Goal: Information Seeking & Learning: Understand process/instructions

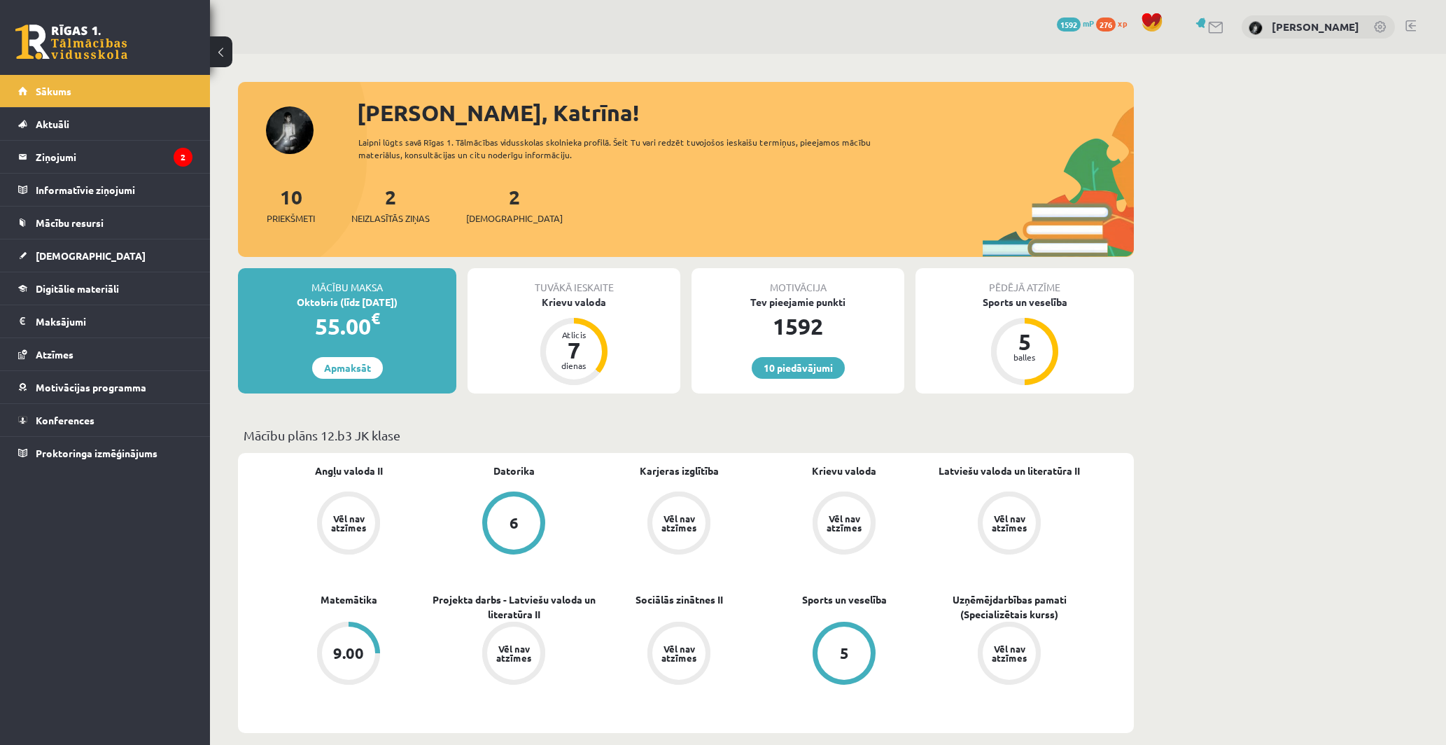
scroll to position [245, 0]
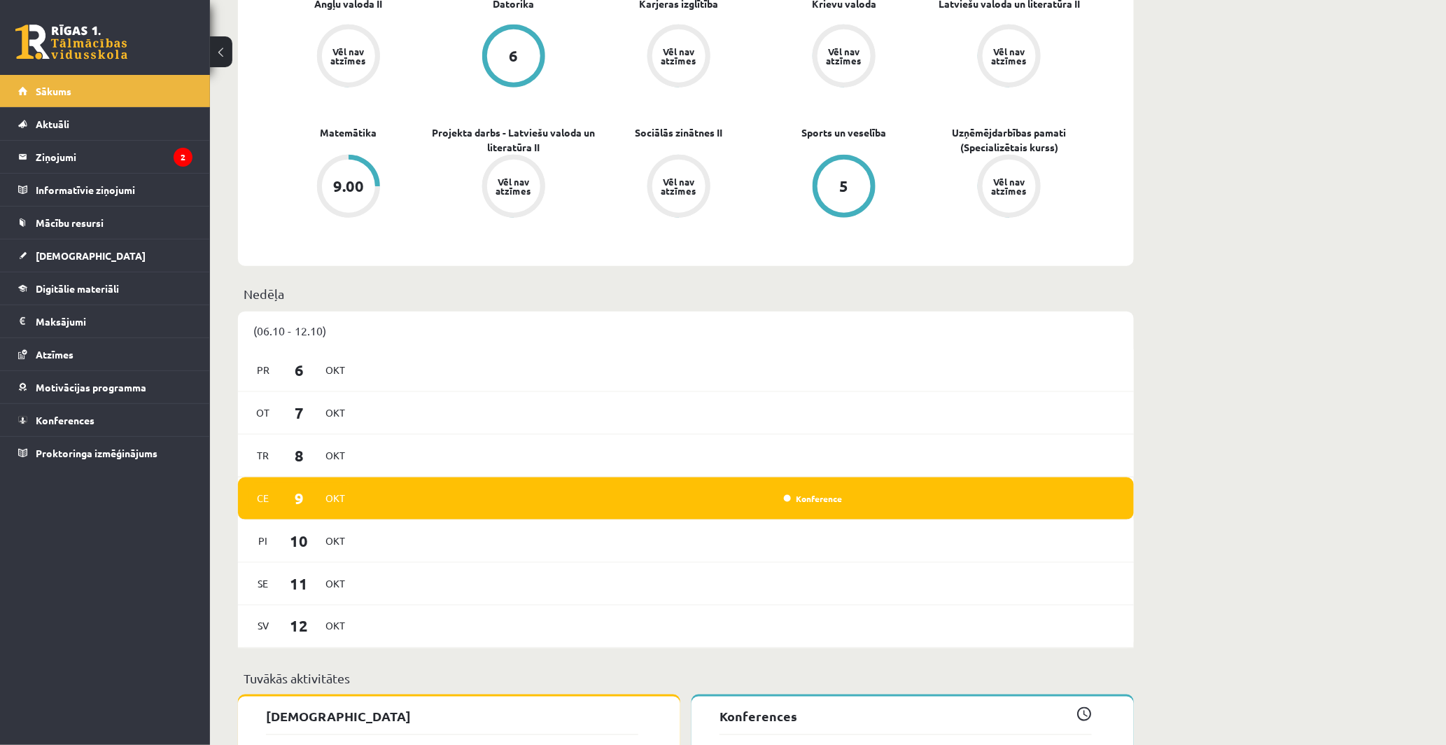
scroll to position [478, 0]
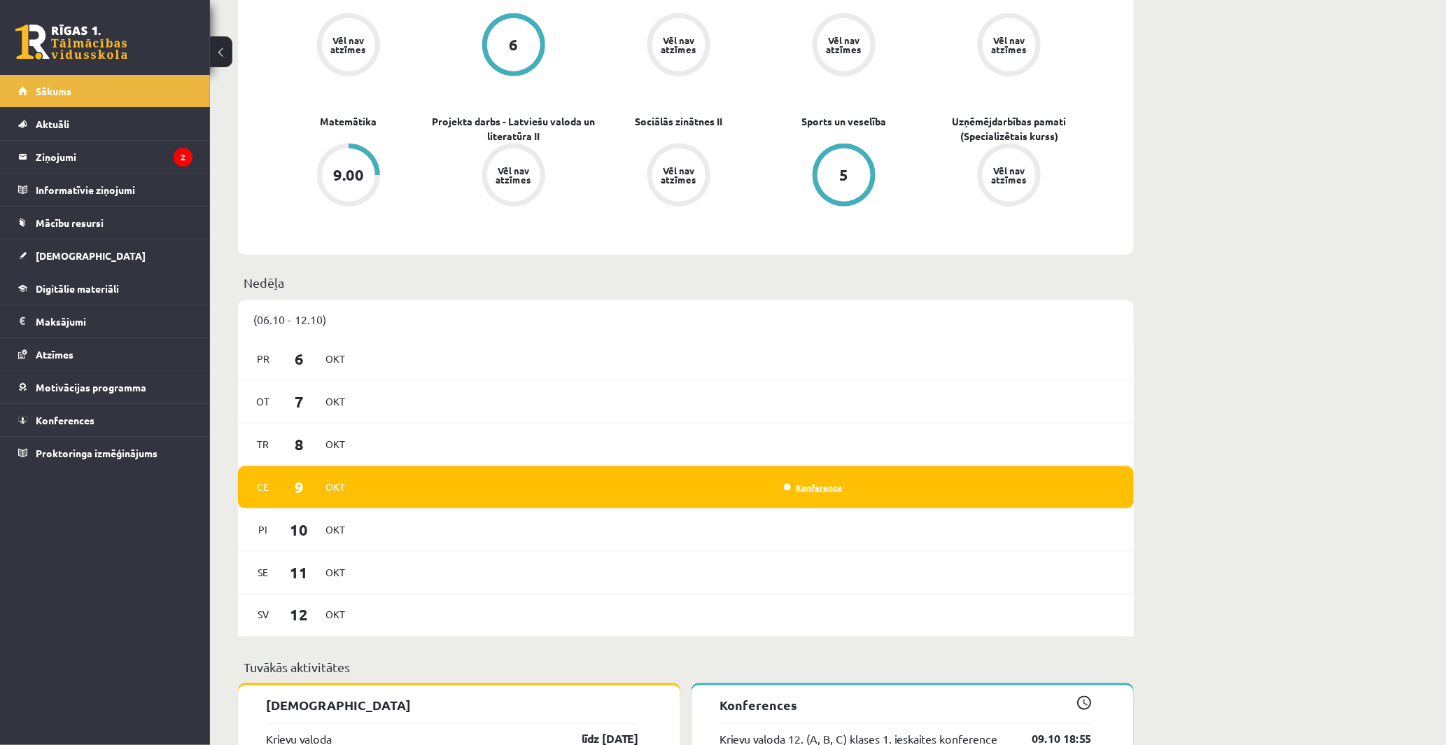
click at [803, 486] on link "Konference" at bounding box center [813, 487] width 59 height 11
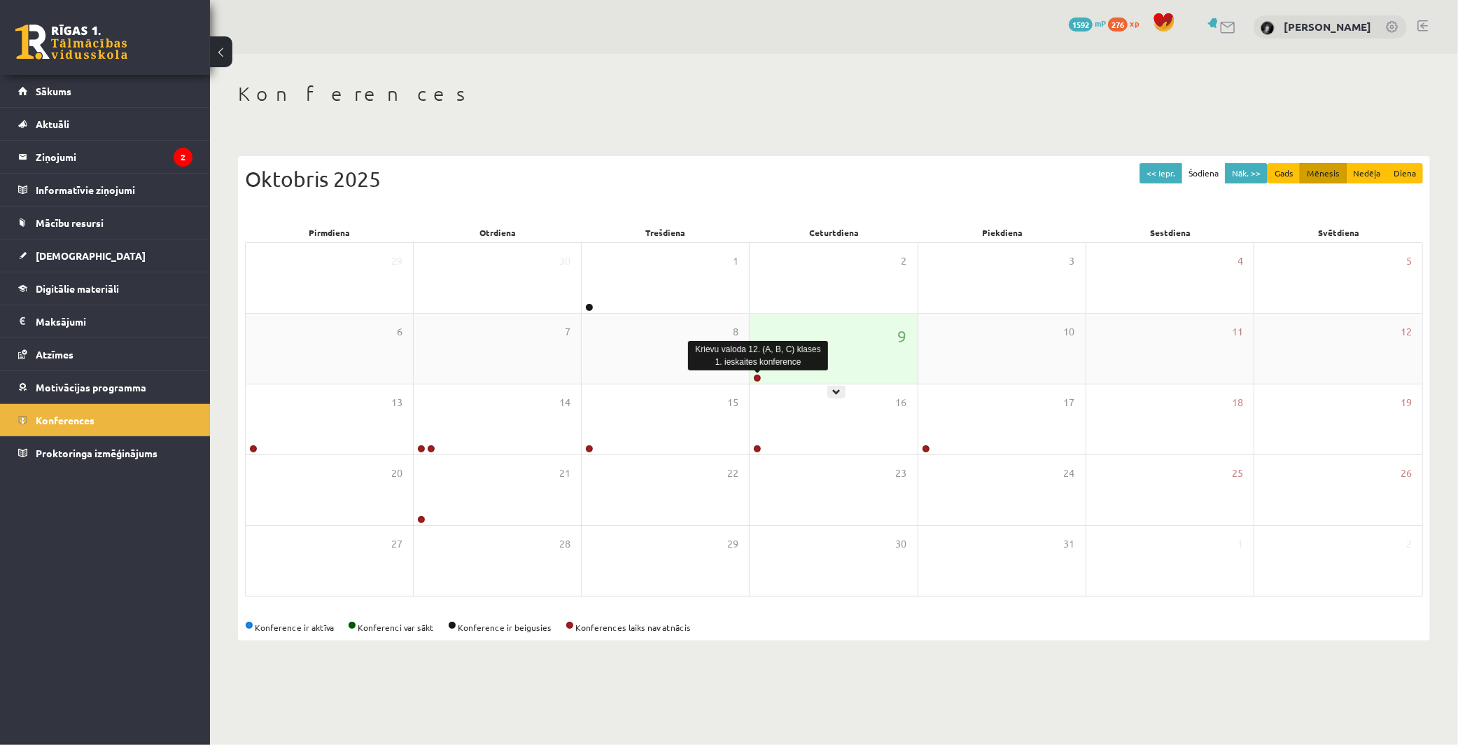
click at [759, 377] on link at bounding box center [757, 378] width 8 height 8
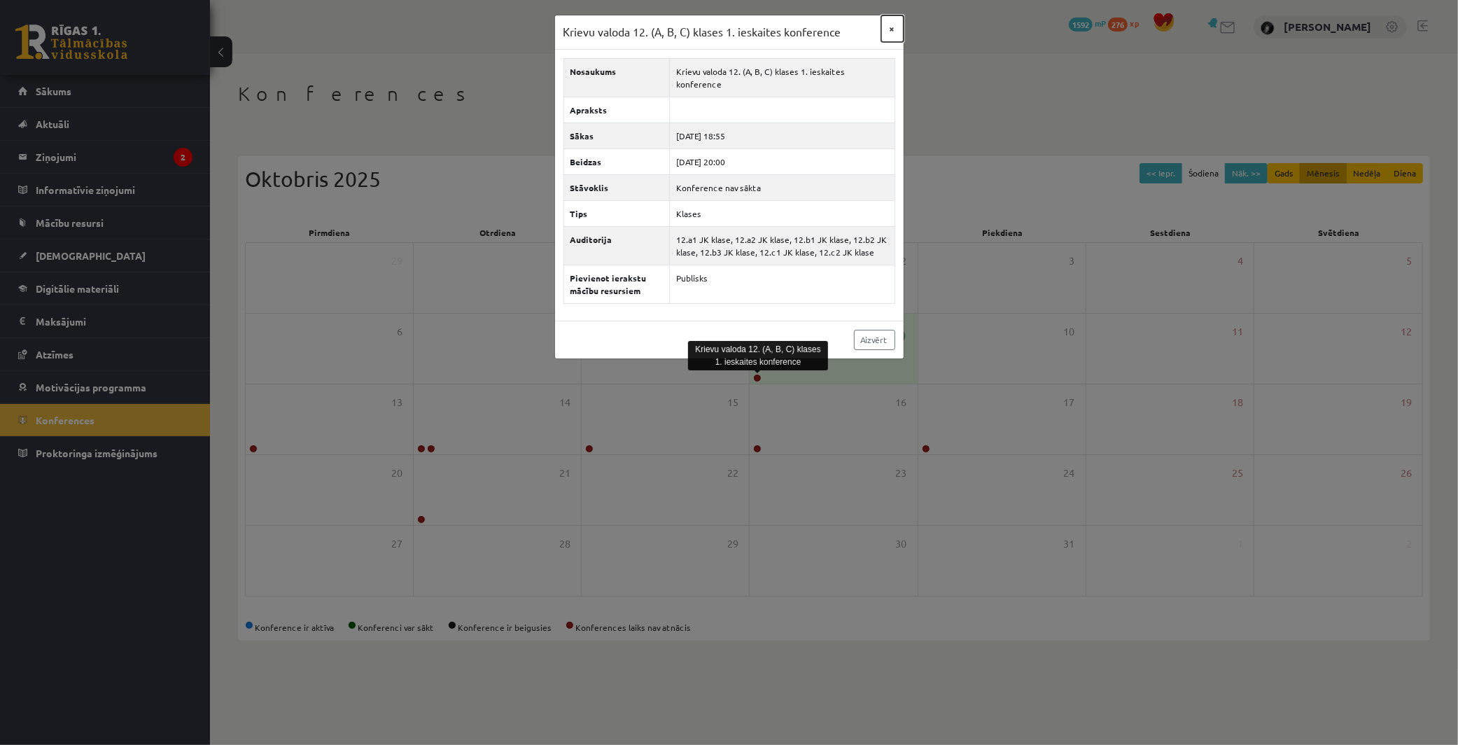
click at [889, 26] on button "×" at bounding box center [892, 28] width 22 height 27
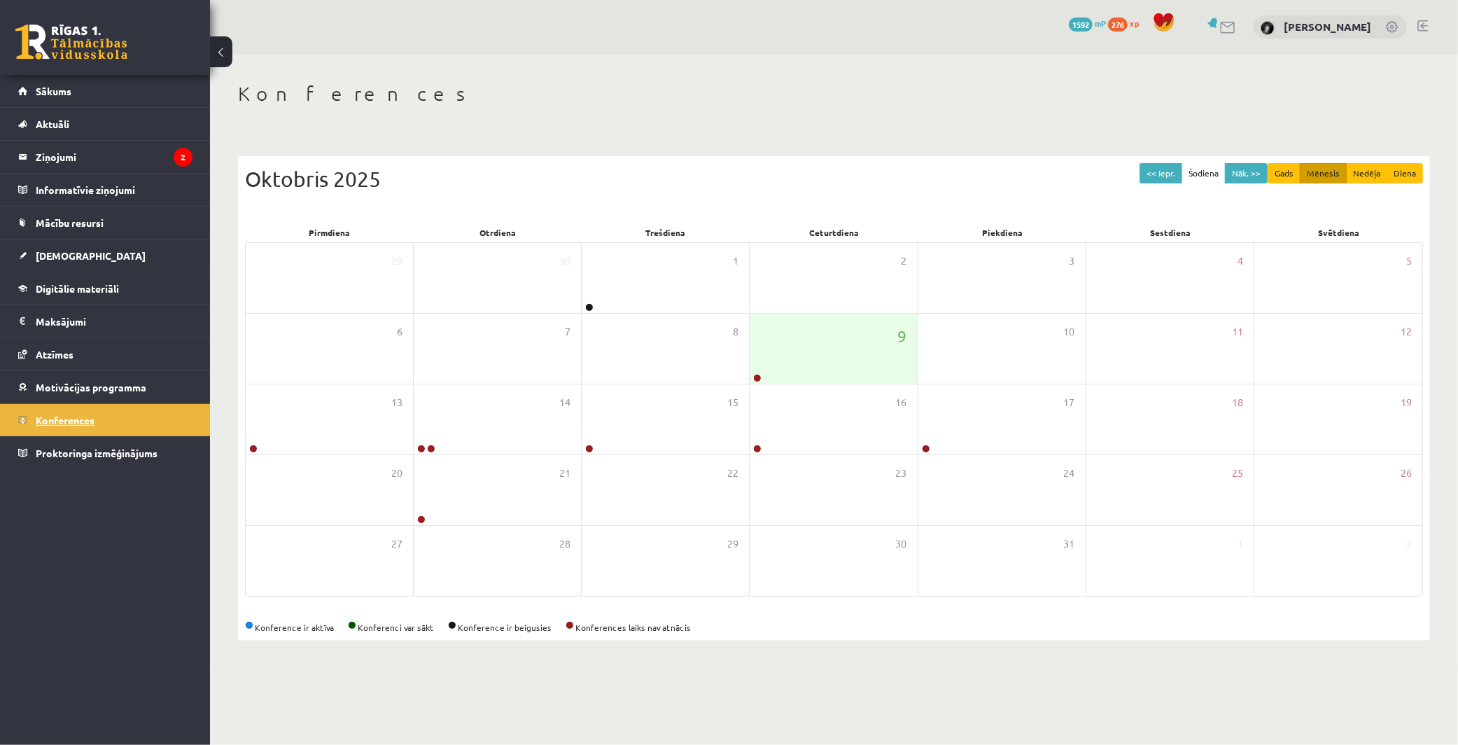
click at [106, 418] on link "Konferences" at bounding box center [105, 420] width 174 height 32
click at [1170, 167] on button "<< Iepr." at bounding box center [1160, 173] width 43 height 20
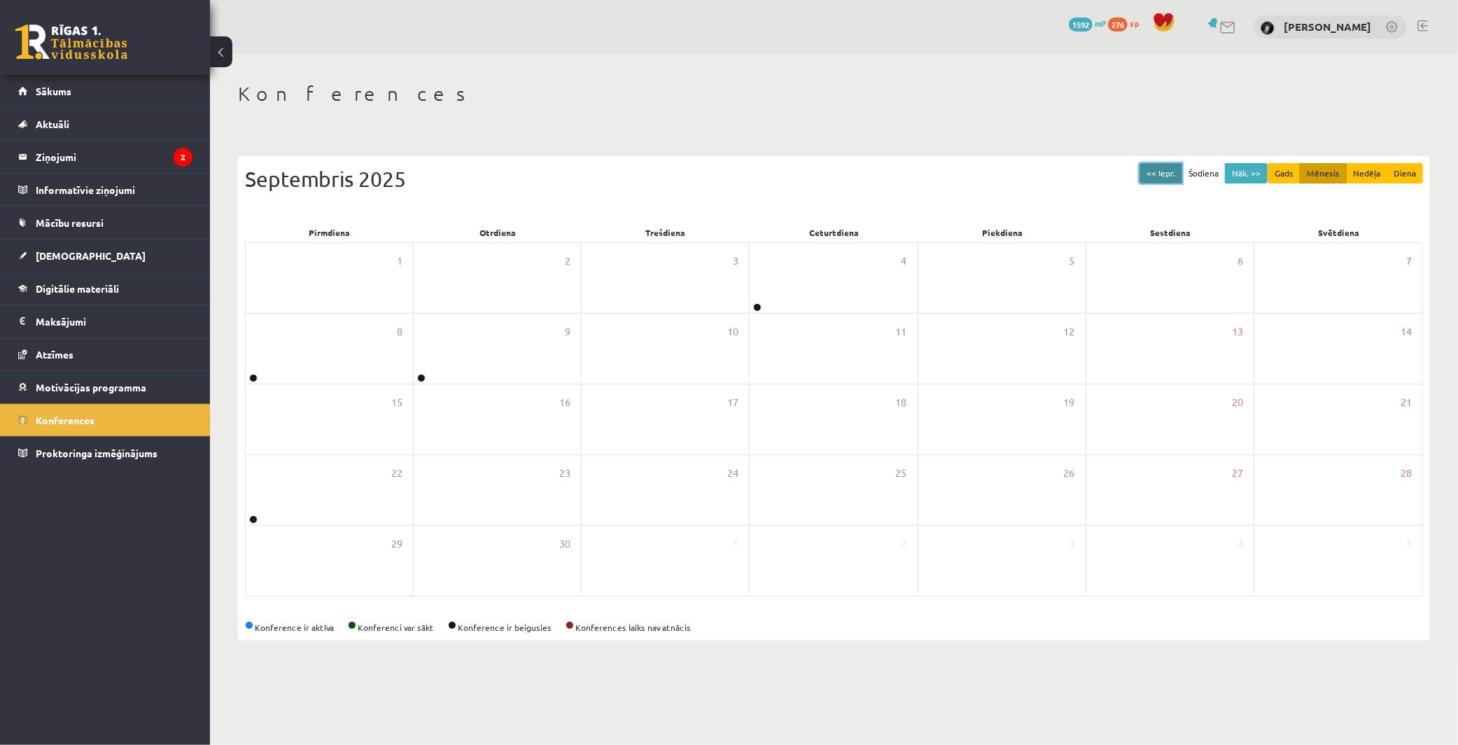
click at [1172, 171] on button "<< Iepr." at bounding box center [1160, 173] width 43 height 20
click at [1165, 171] on button "<< Iepr." at bounding box center [1160, 173] width 43 height 20
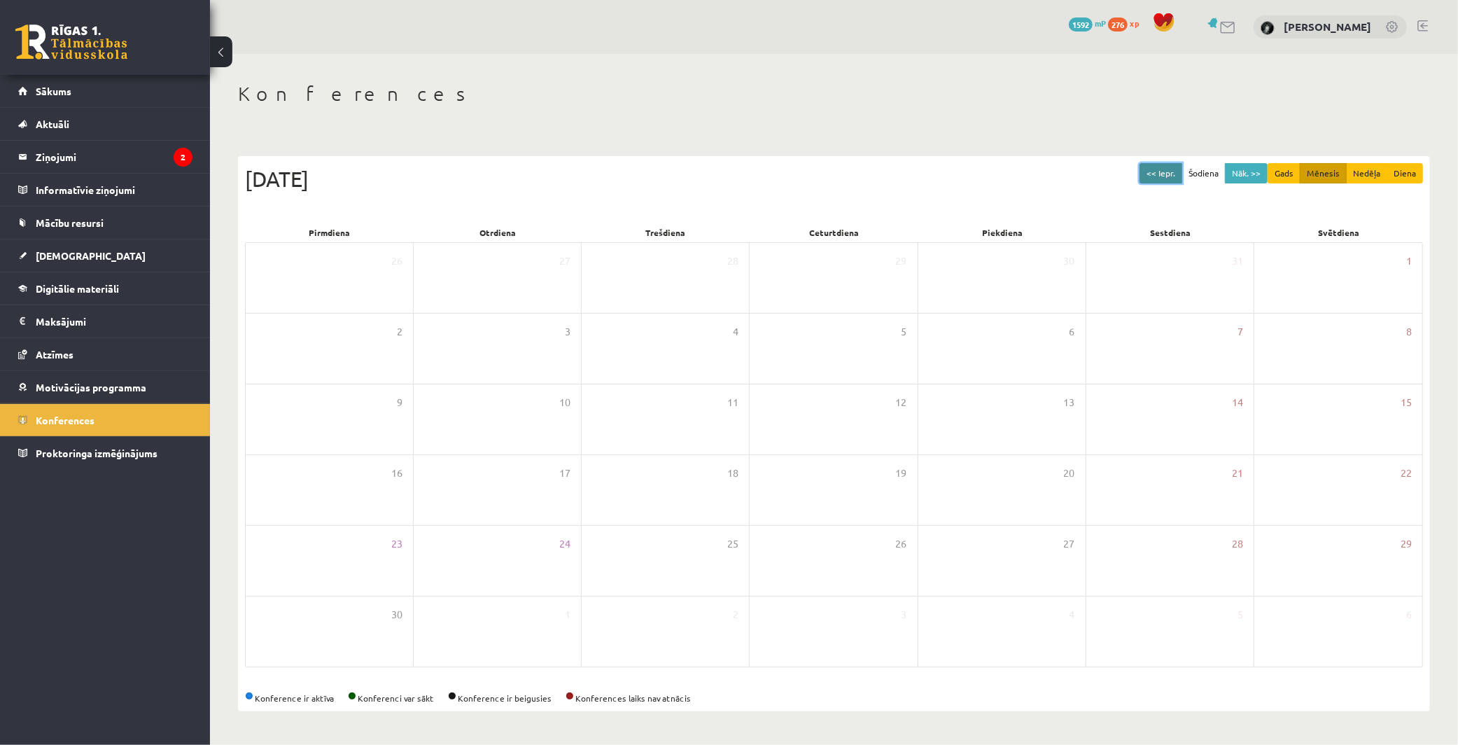
click at [1165, 171] on button "<< Iepr." at bounding box center [1160, 173] width 43 height 20
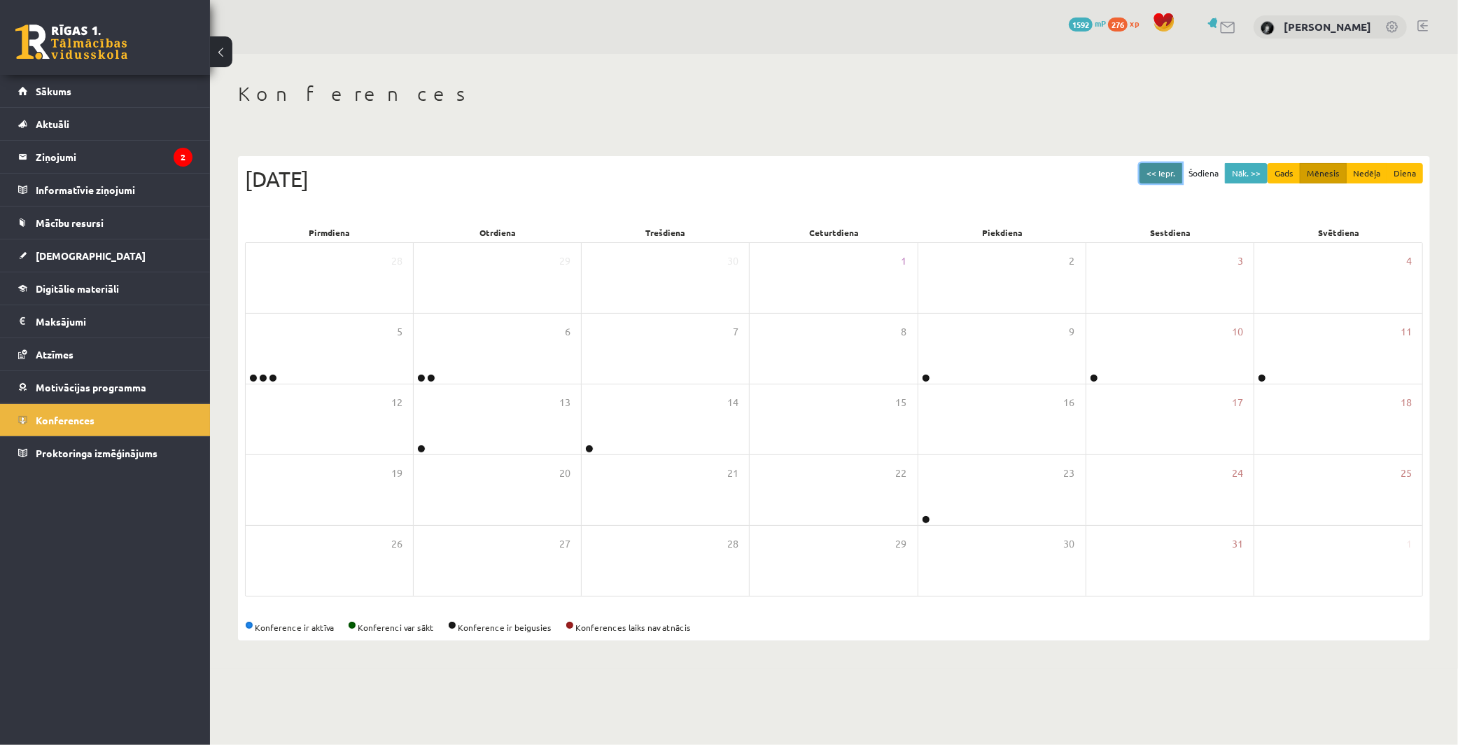
click at [1165, 171] on button "<< Iepr." at bounding box center [1160, 173] width 43 height 20
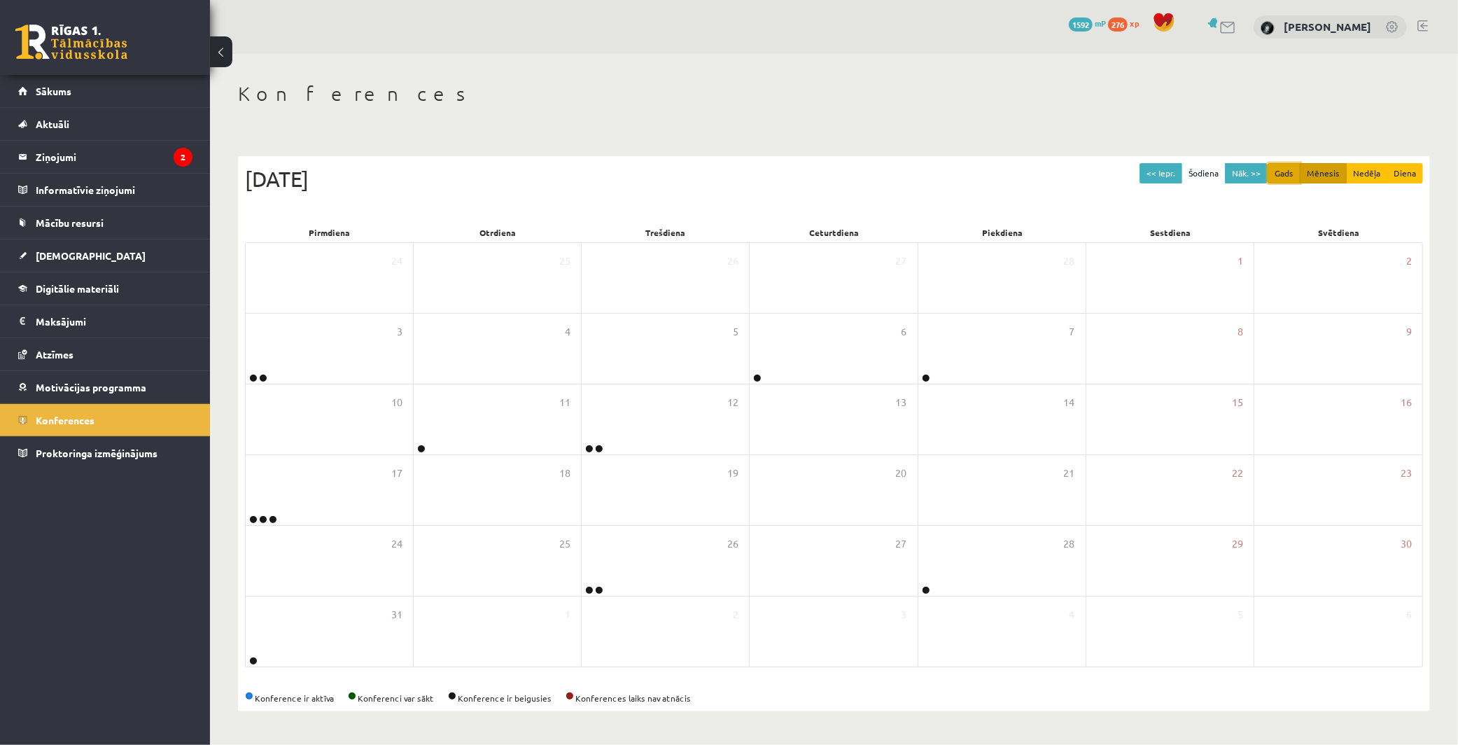
click at [1291, 172] on button "Gads" at bounding box center [1283, 173] width 33 height 20
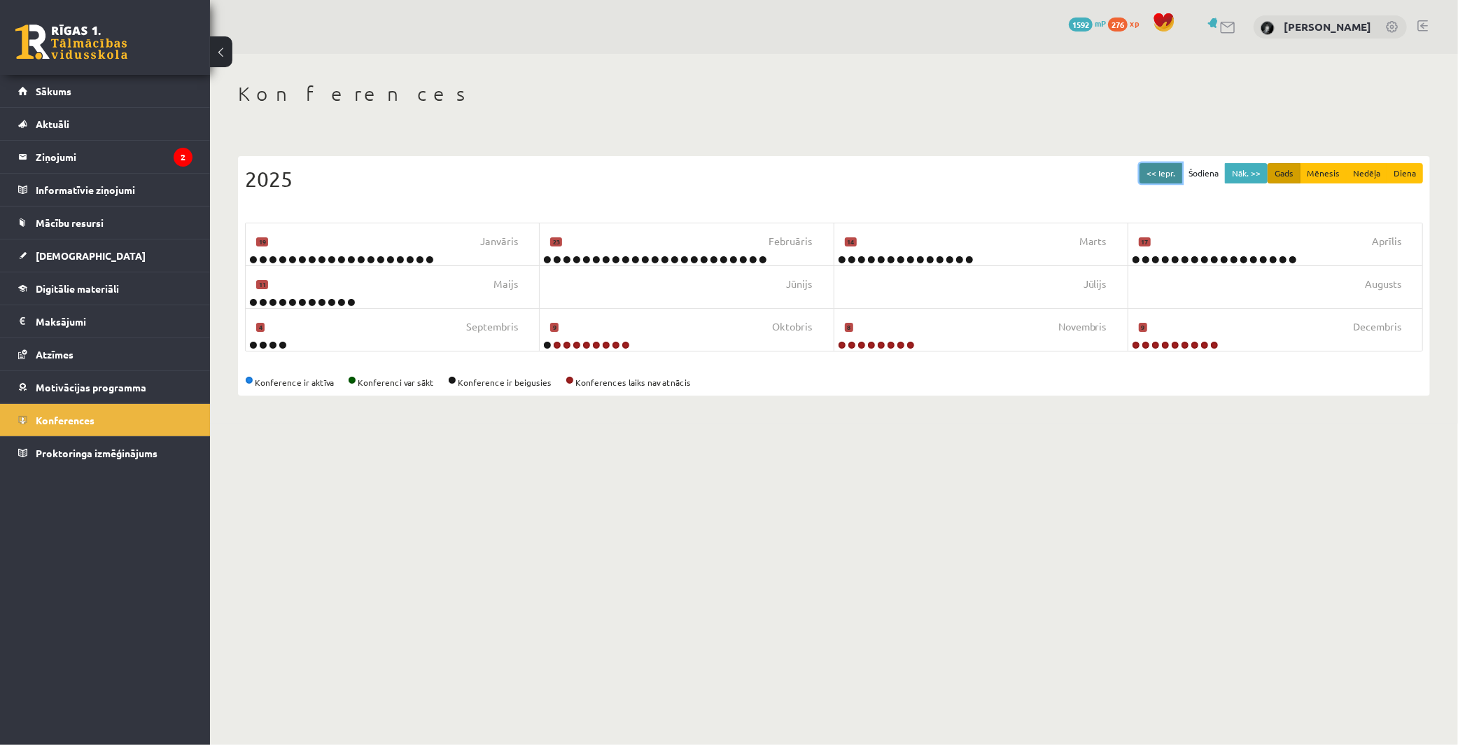
click at [1166, 176] on button "<< Iepr." at bounding box center [1160, 173] width 43 height 20
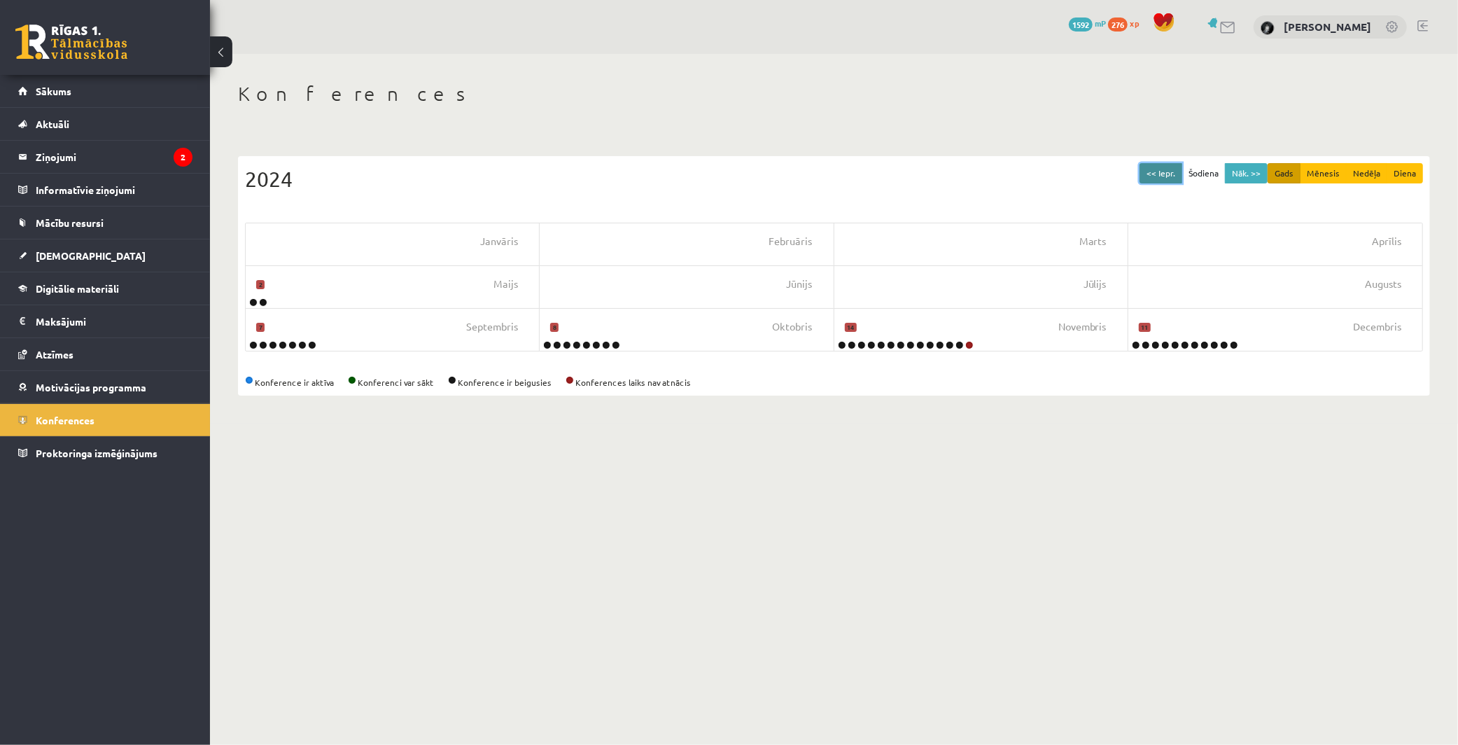
click at [1172, 175] on button "<< Iepr." at bounding box center [1160, 173] width 43 height 20
click at [1149, 178] on button "<< Iepr." at bounding box center [1160, 173] width 43 height 20
click at [1152, 178] on button "<< Iepr." at bounding box center [1160, 173] width 43 height 20
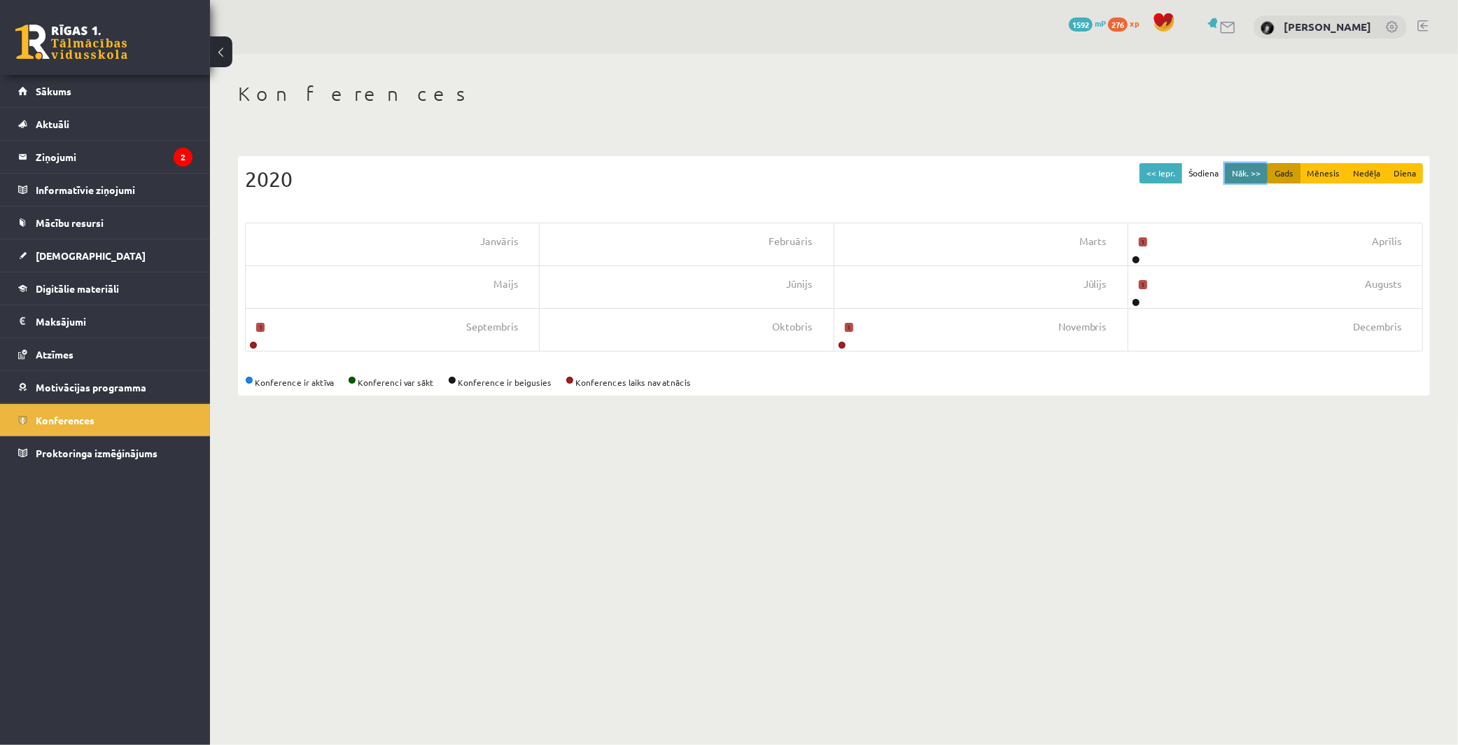
click at [1247, 169] on button "Nāk. >>" at bounding box center [1246, 173] width 43 height 20
click at [1235, 176] on button "Nāk. >>" at bounding box center [1246, 173] width 43 height 20
click at [1246, 169] on button "Nāk. >>" at bounding box center [1246, 173] width 43 height 20
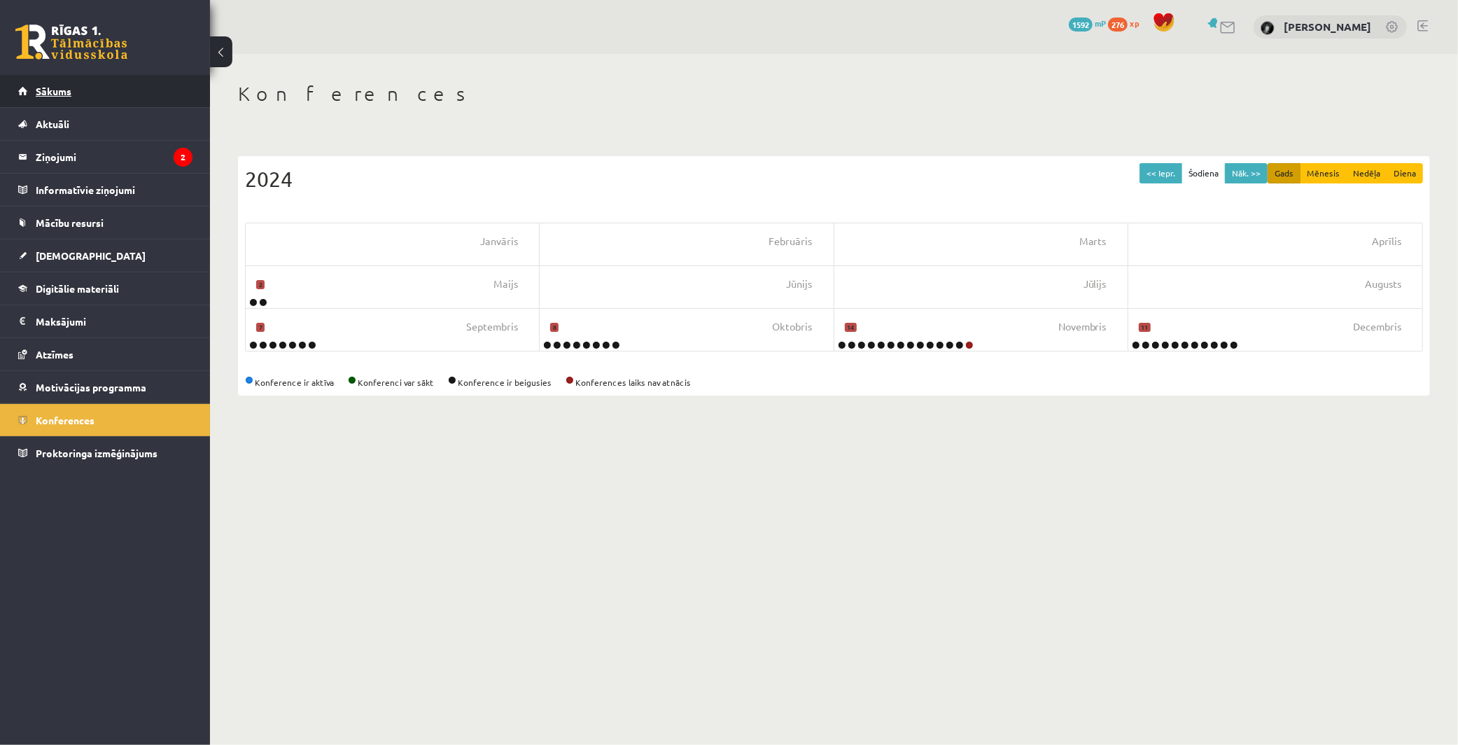
click at [85, 98] on link "Sākums" at bounding box center [105, 91] width 174 height 32
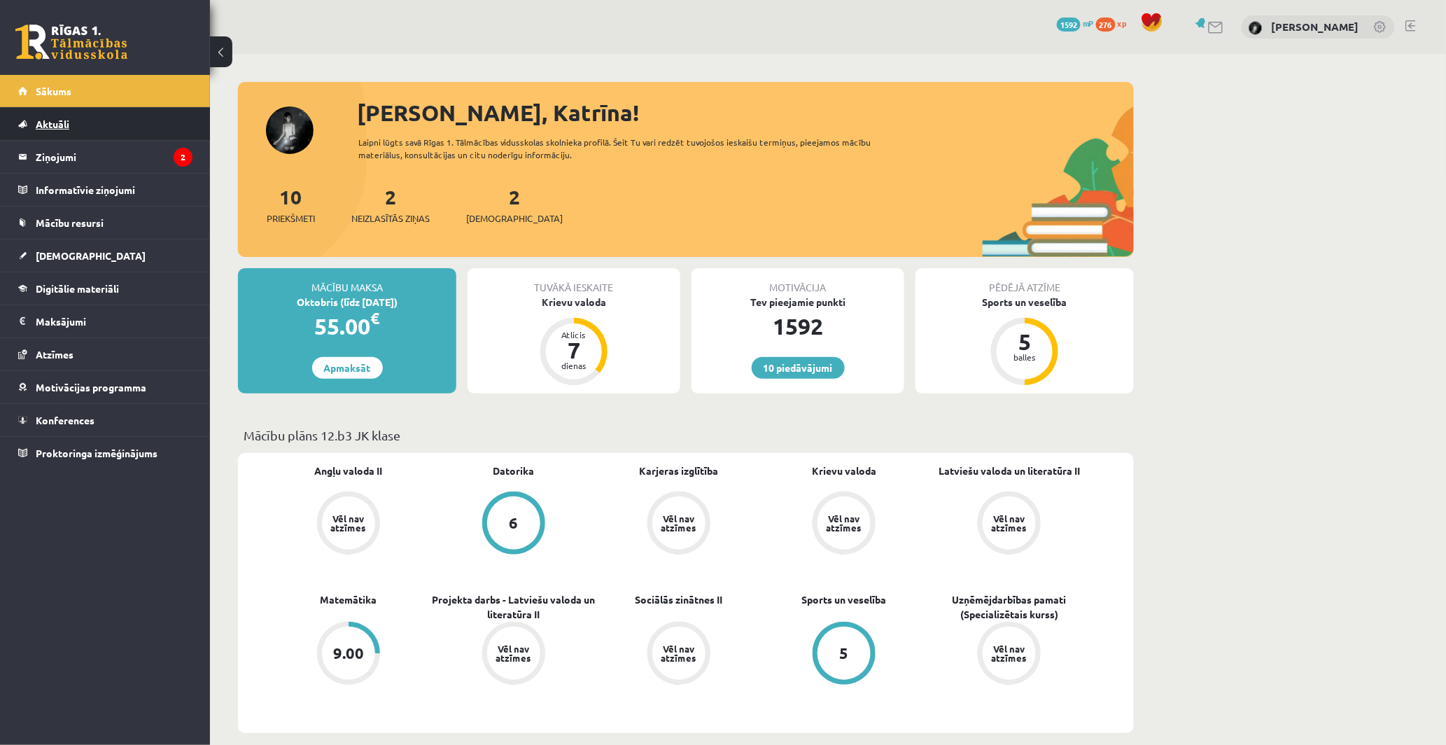
click at [78, 130] on link "Aktuāli" at bounding box center [105, 124] width 174 height 32
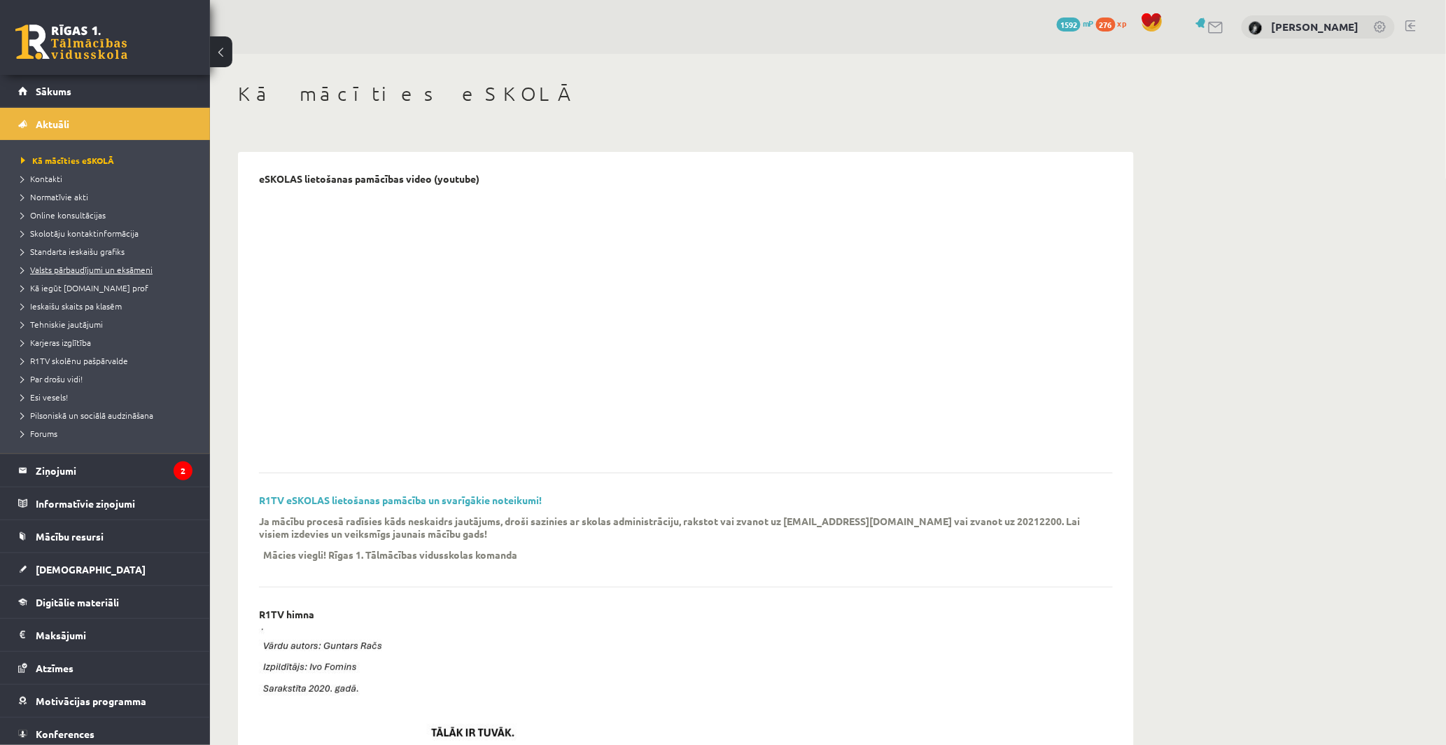
click at [56, 272] on span "Valsts pārbaudījumi un eksāmeni" at bounding box center [87, 269] width 132 height 11
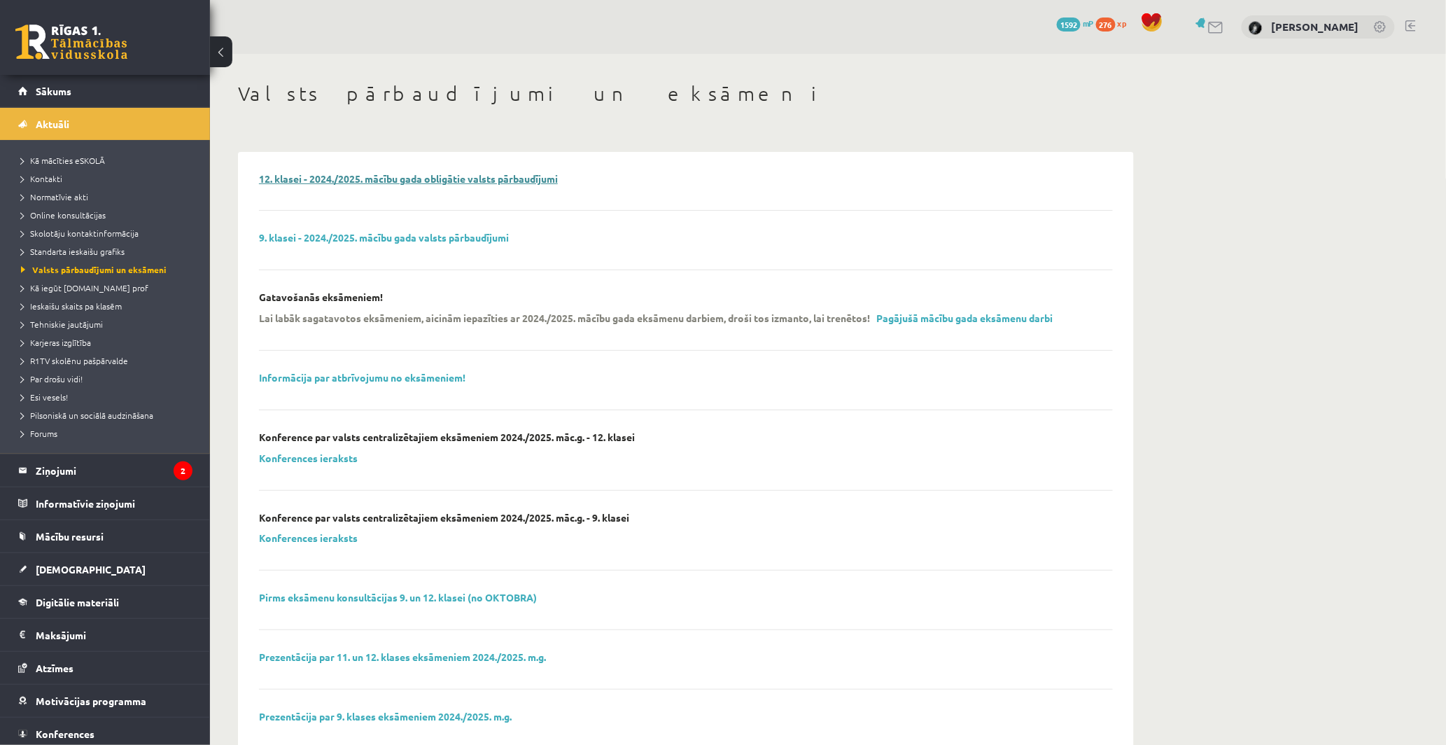
click at [459, 178] on link "12. klasei - 2024./2025. mācību gada obligātie valsts pārbaudījumi" at bounding box center [408, 178] width 299 height 13
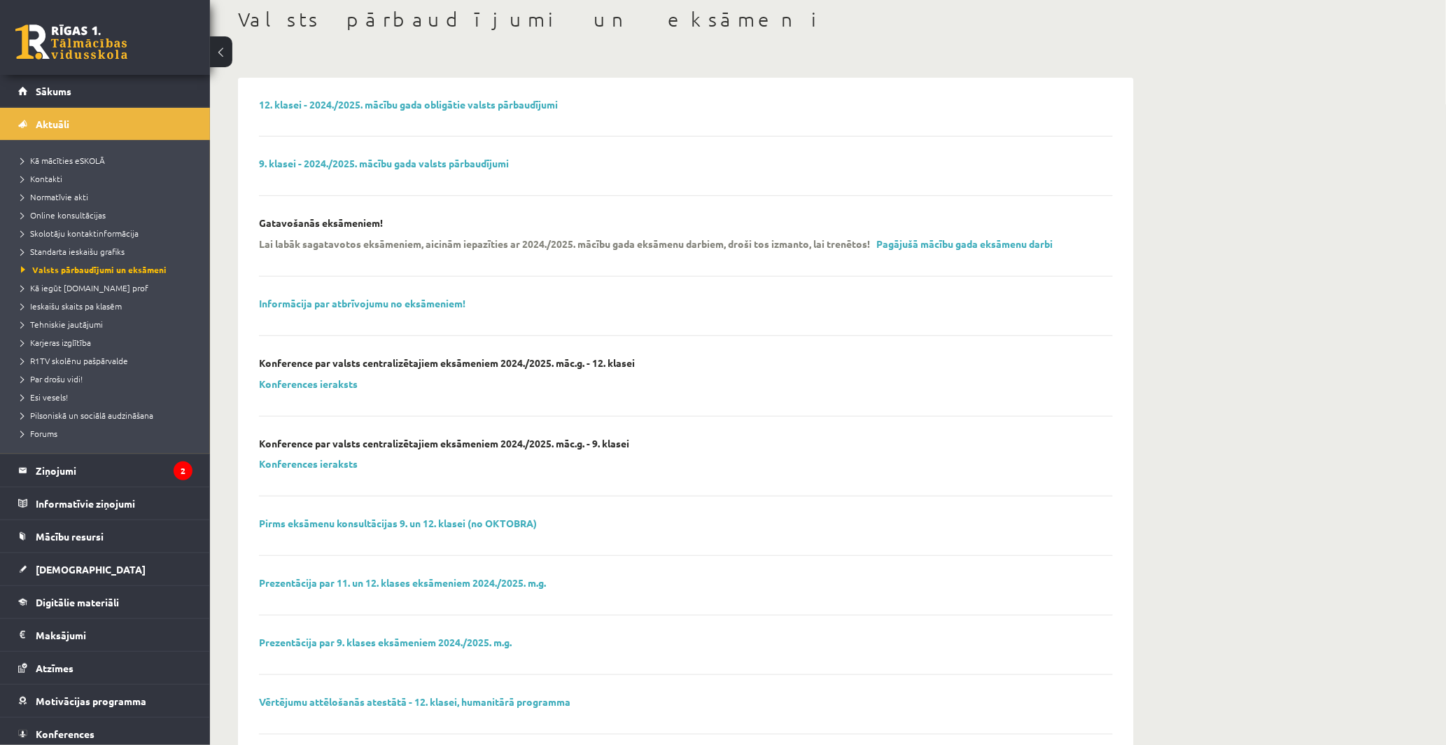
scroll to position [78, 0]
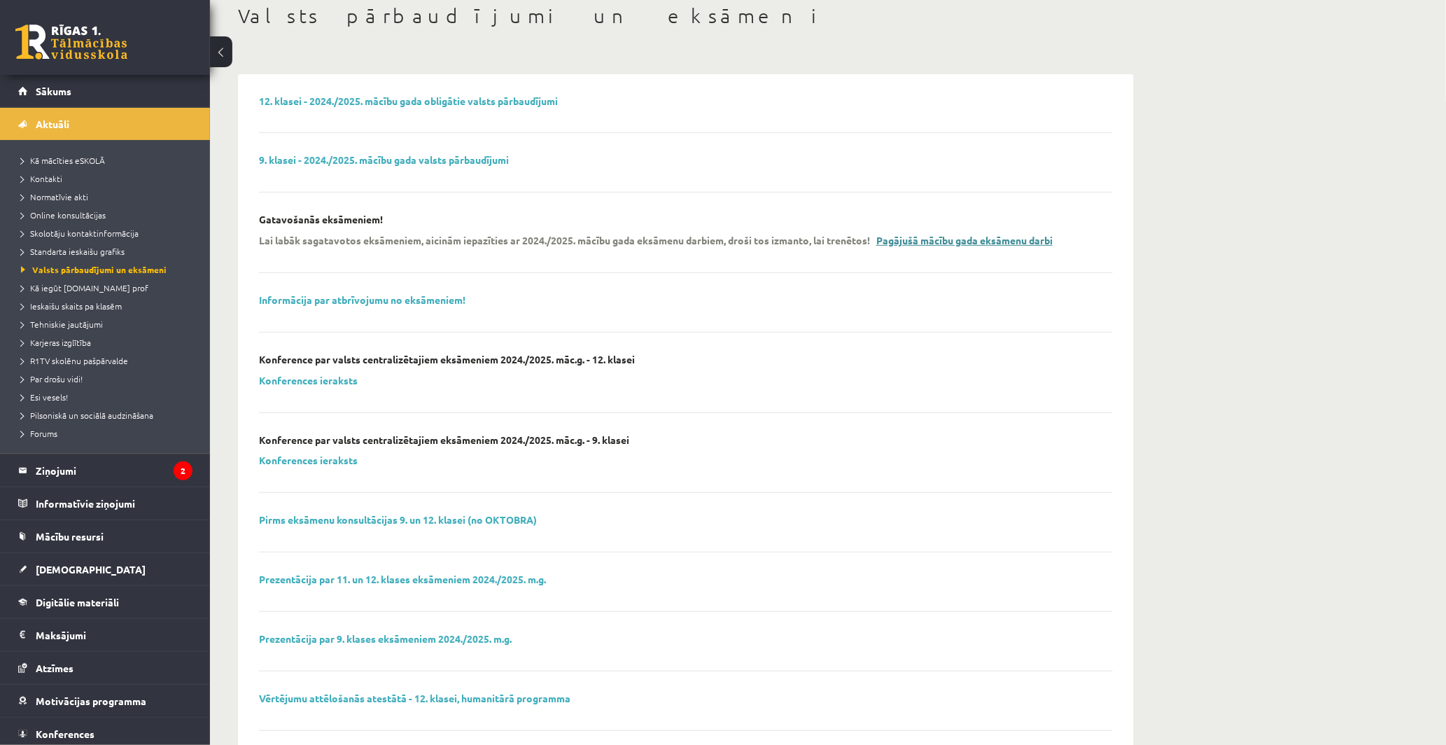
click at [960, 244] on link "Pagājušā mācību gada eksāmenu darbi" at bounding box center [964, 240] width 176 height 13
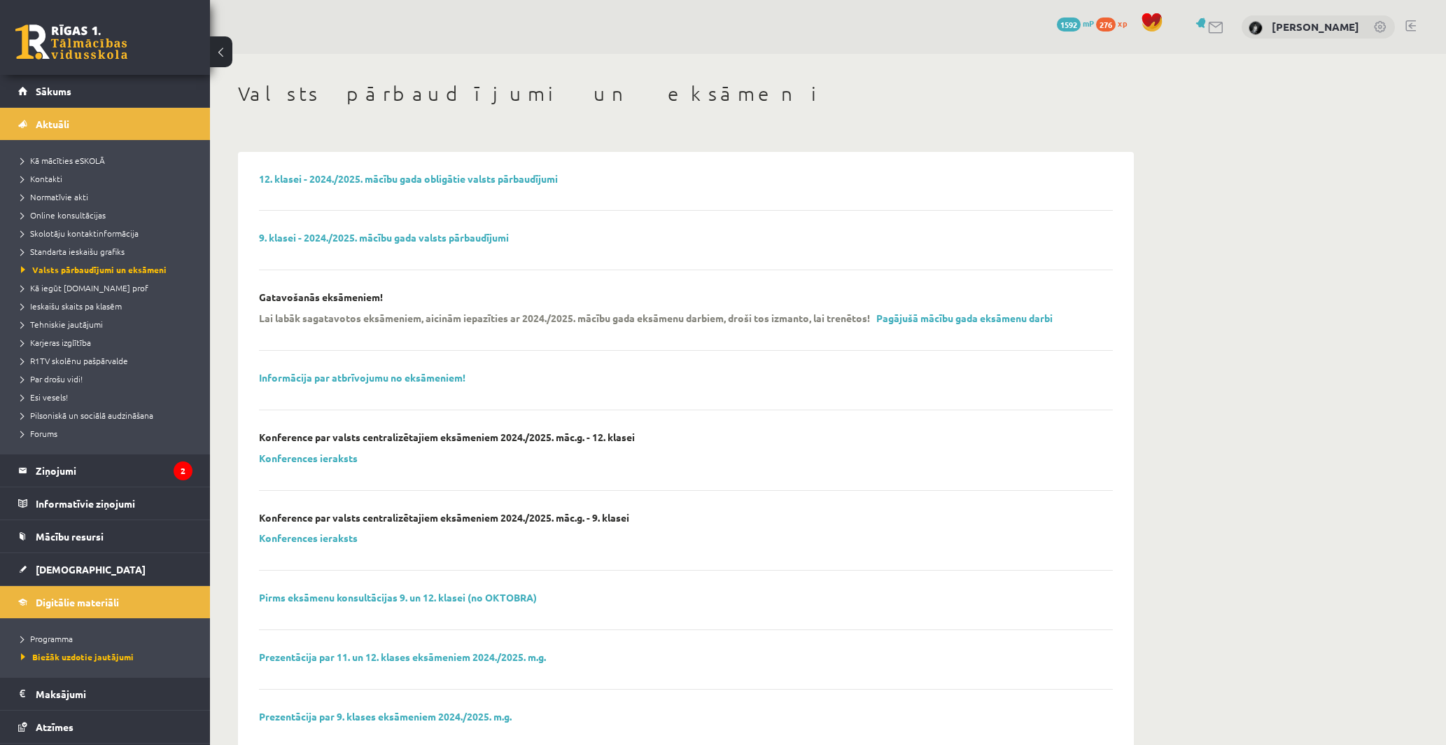
scroll to position [78, 0]
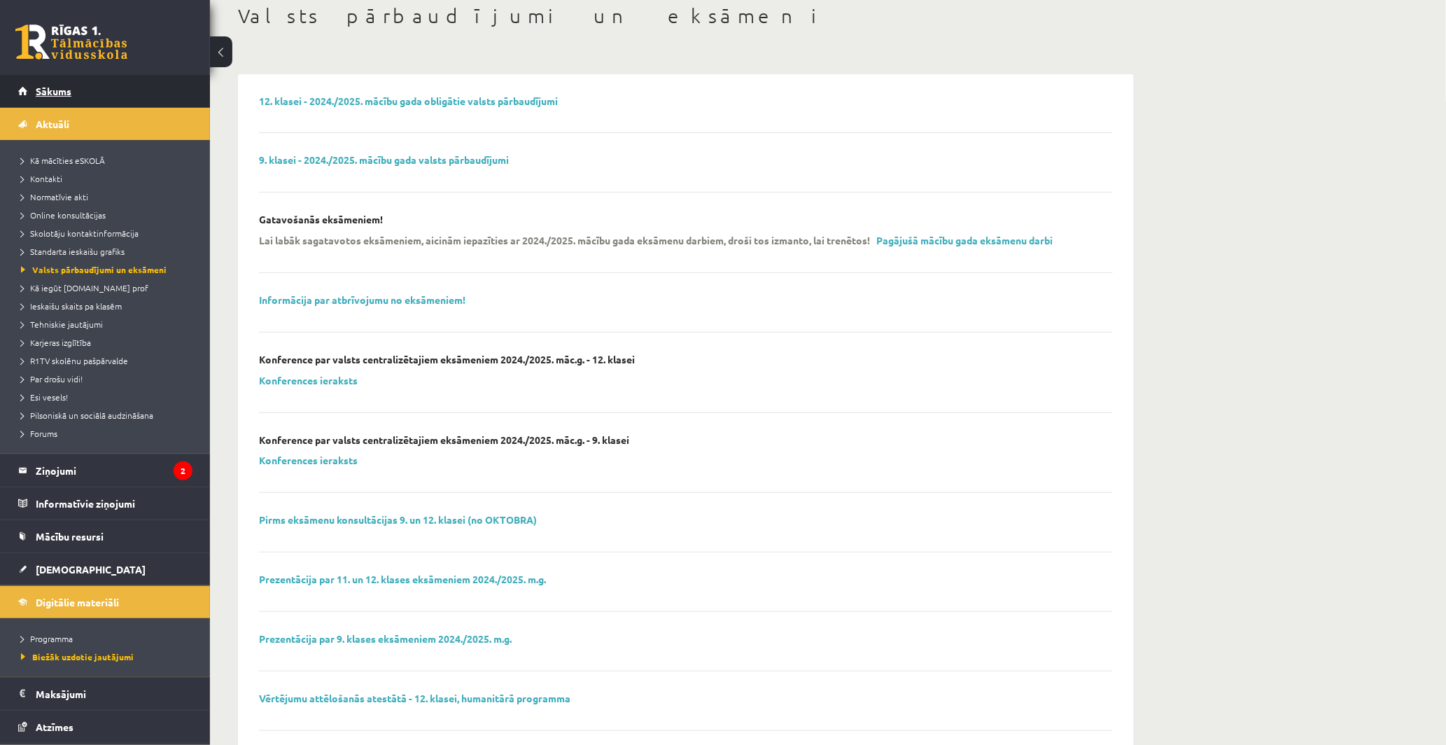
click at [61, 90] on span "Sākums" at bounding box center [54, 91] width 36 height 13
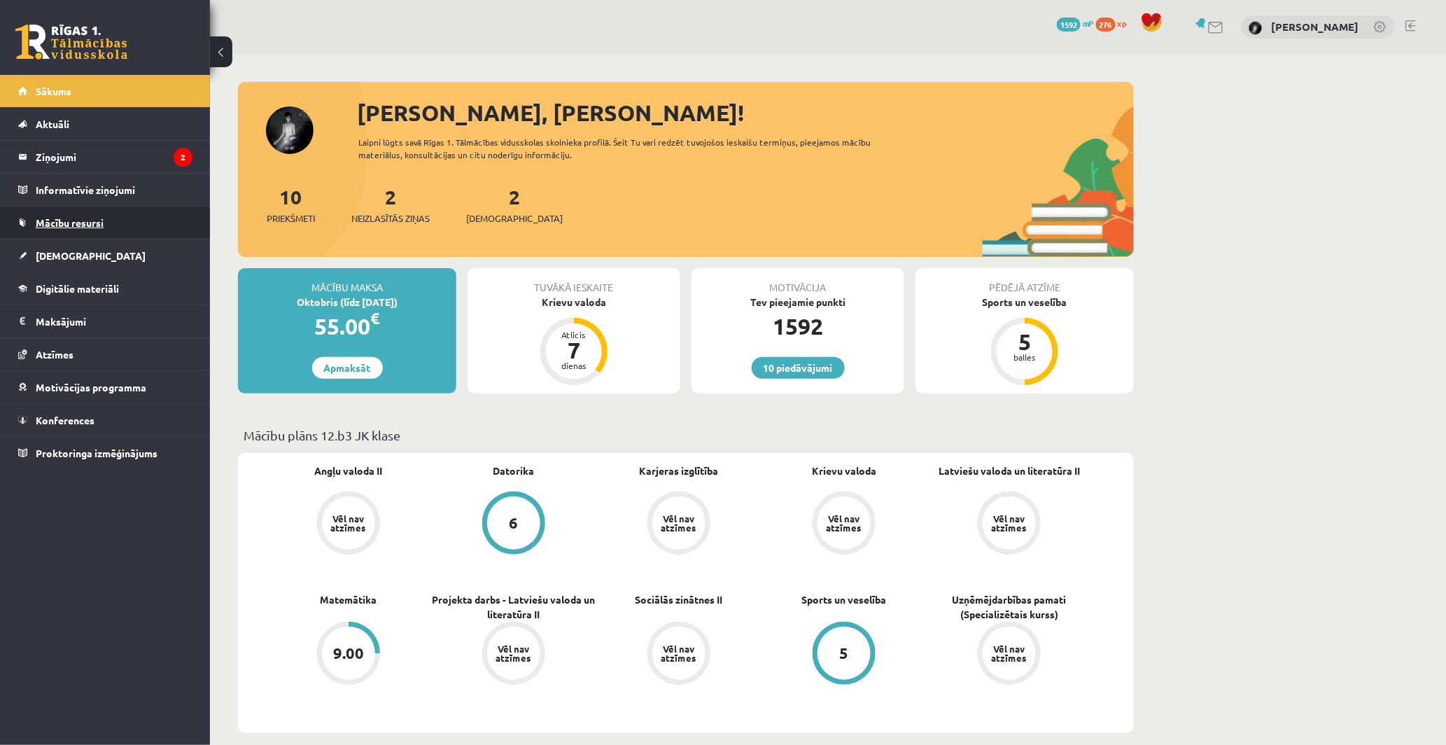
click at [113, 222] on link "Mācību resursi" at bounding box center [105, 222] width 174 height 32
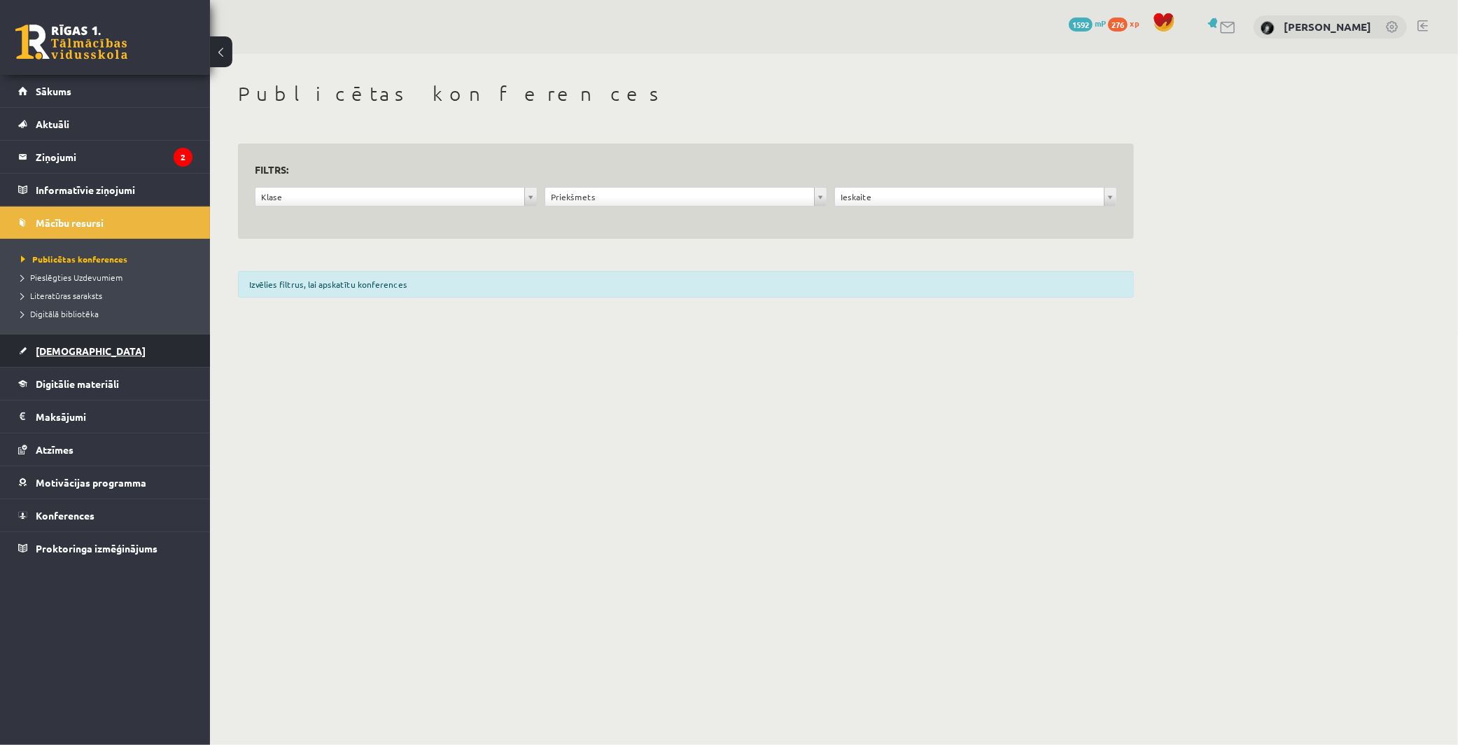
click at [75, 351] on span "[DEMOGRAPHIC_DATA]" at bounding box center [91, 350] width 110 height 13
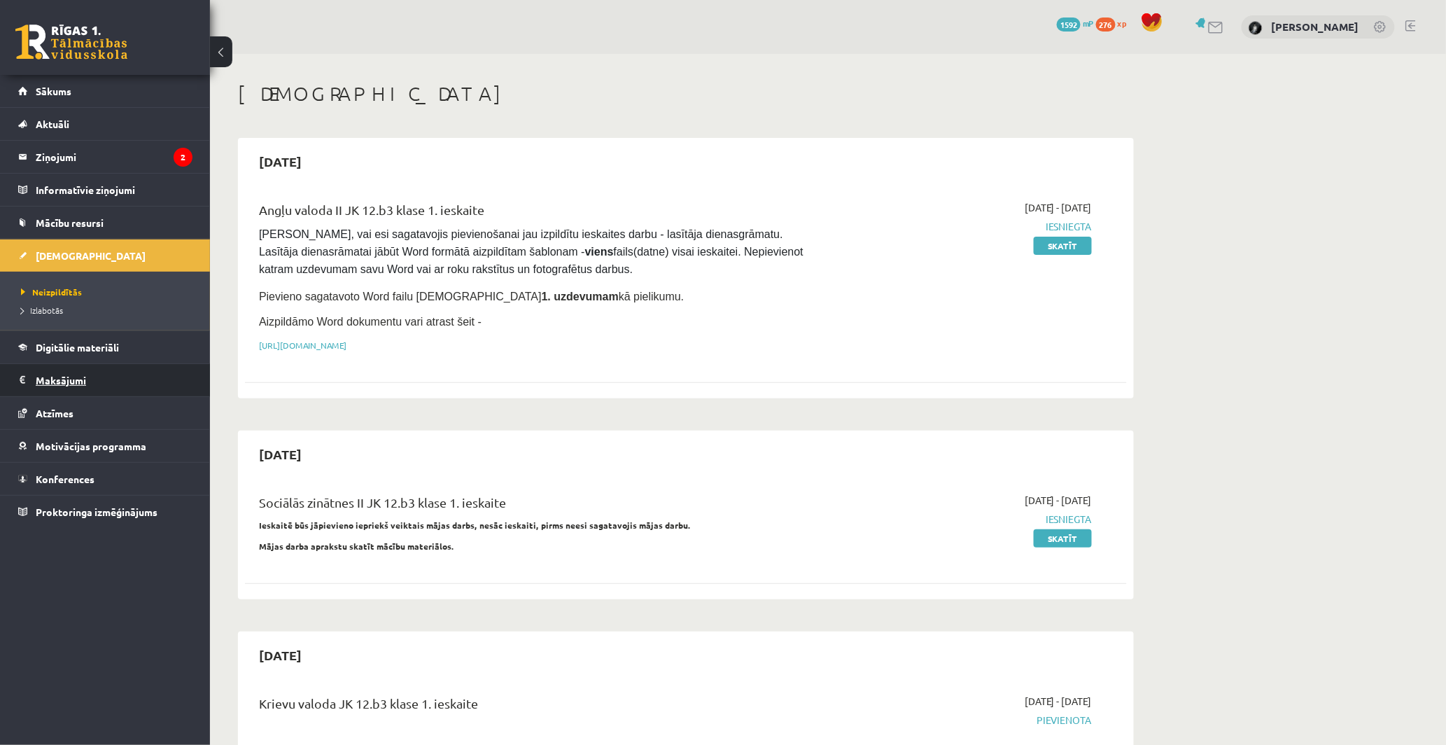
click at [75, 381] on legend "Maksājumi 0" at bounding box center [114, 380] width 157 height 32
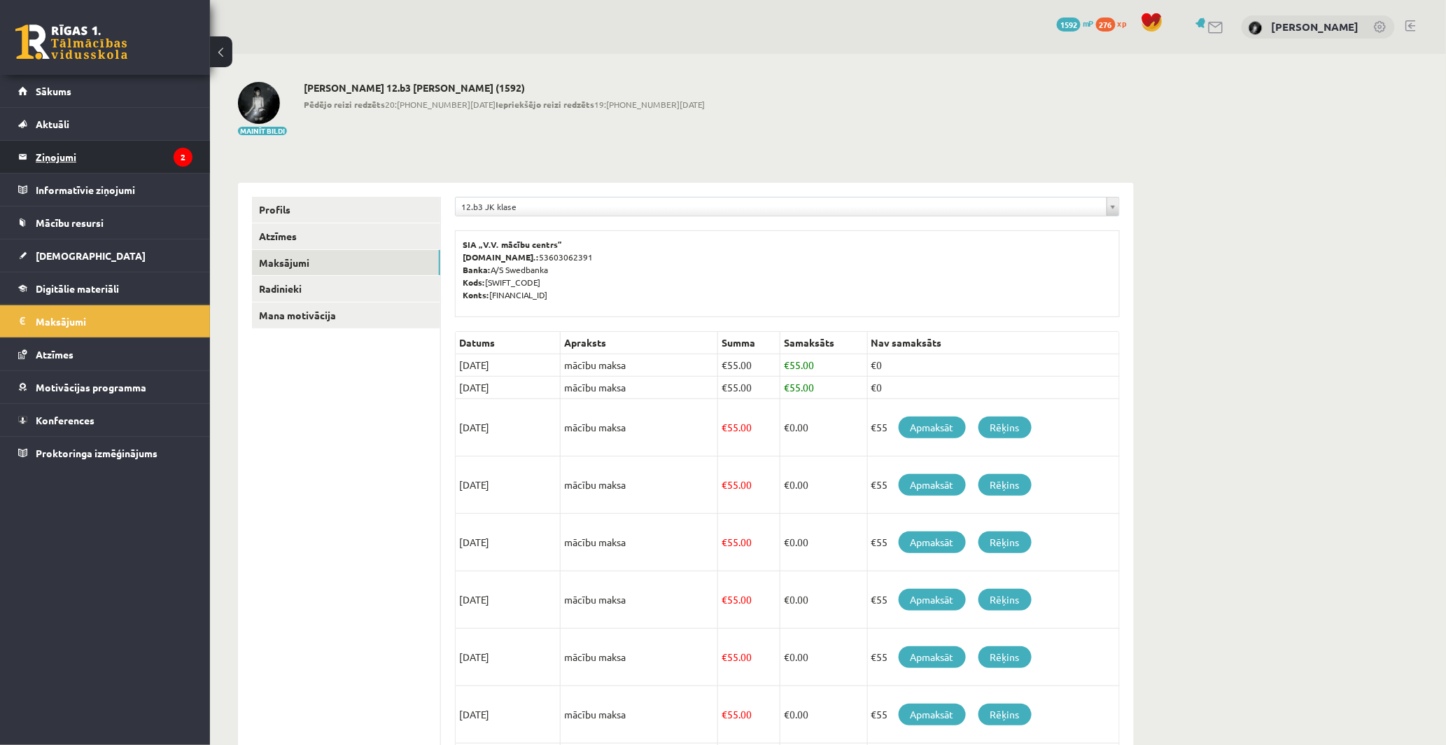
click at [62, 156] on legend "Ziņojumi 2" at bounding box center [114, 157] width 157 height 32
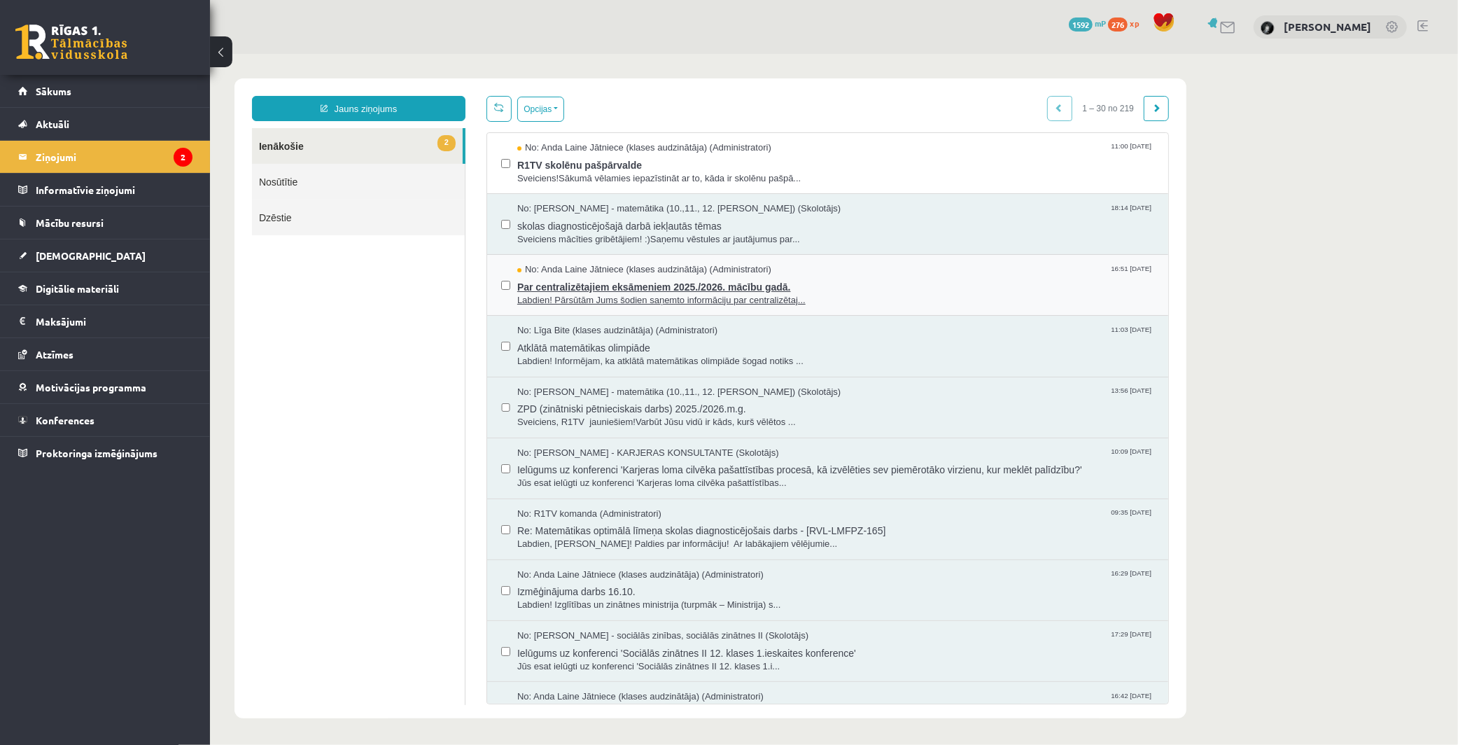
click at [786, 288] on span "Par centralizētajiem eksāmeniem 2025./2026. mācību gadā." at bounding box center [835, 284] width 637 height 17
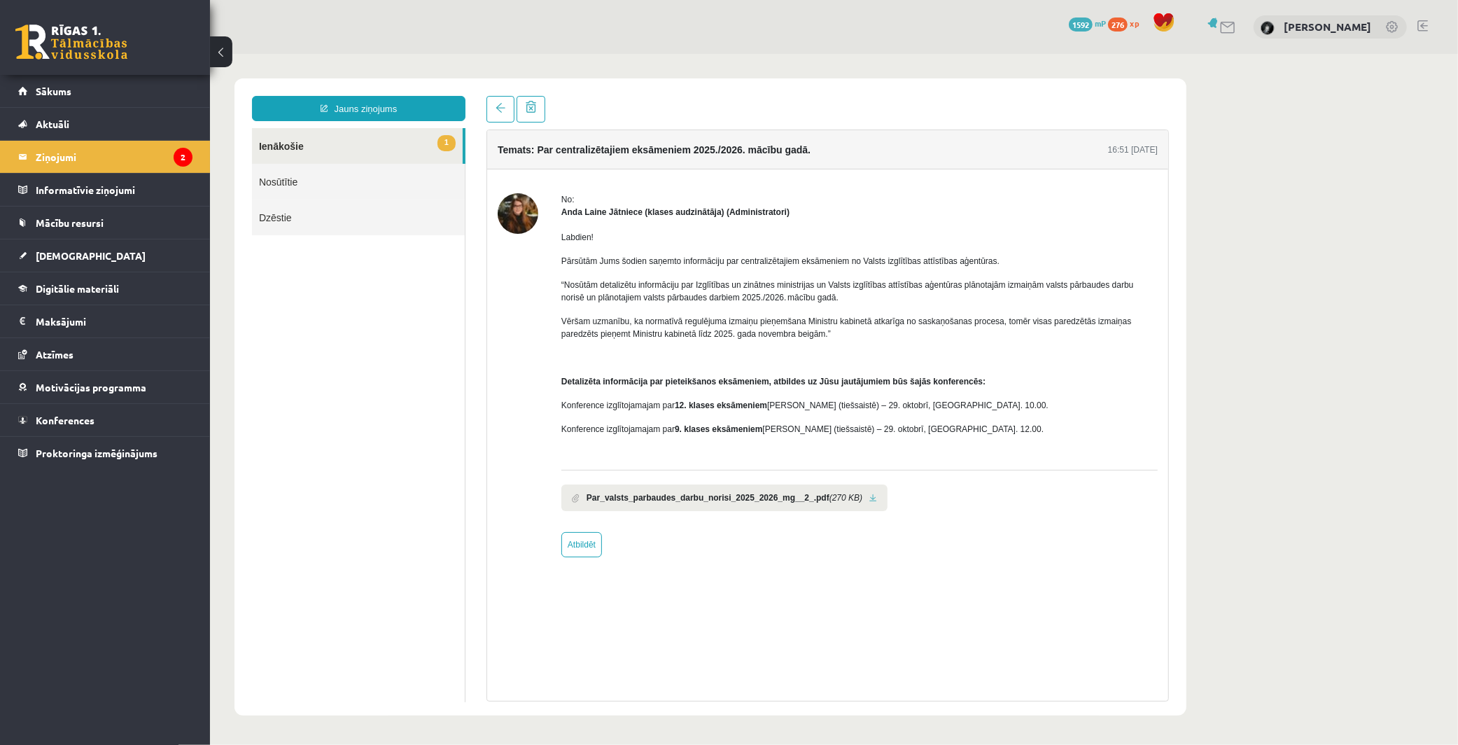
click at [869, 495] on link at bounding box center [873, 497] width 8 height 9
click at [85, 259] on link "[DEMOGRAPHIC_DATA]" at bounding box center [105, 255] width 174 height 32
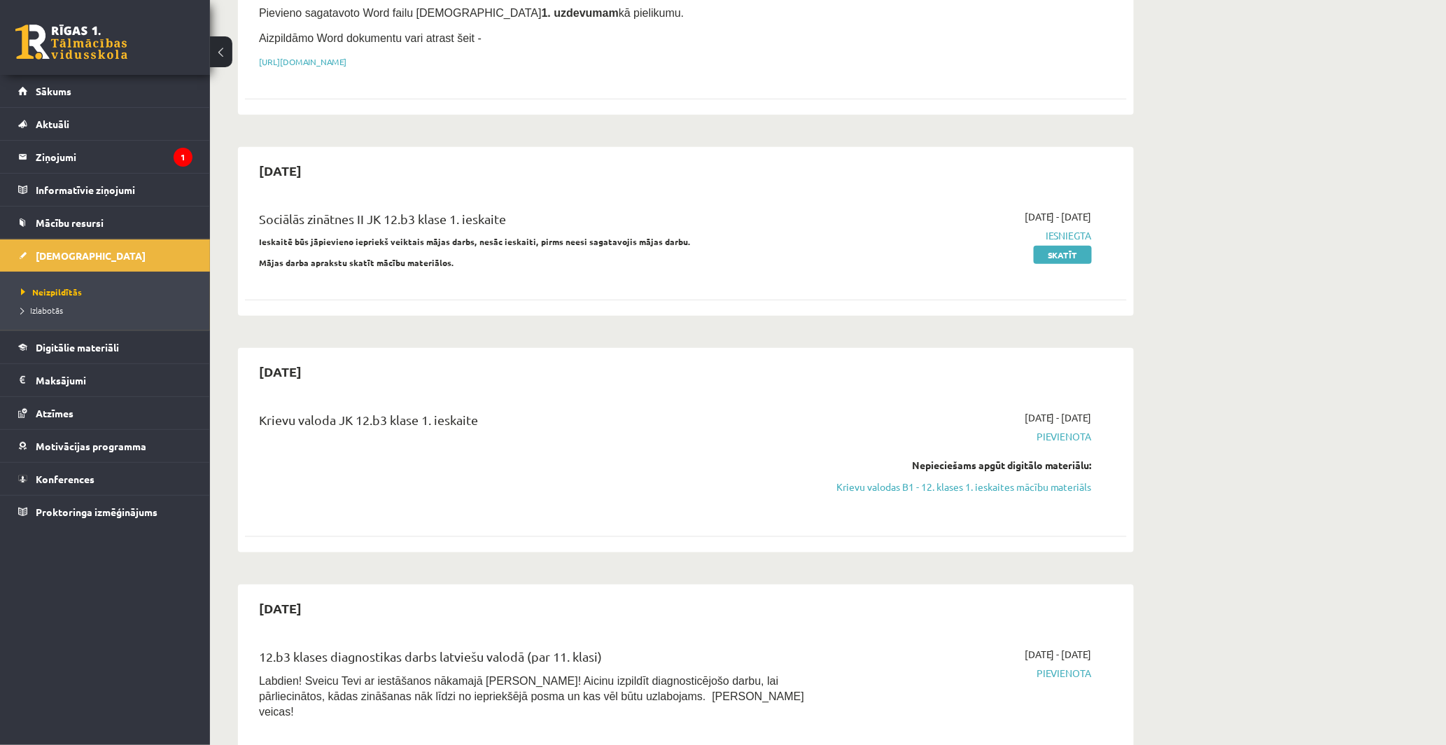
scroll to position [544, 0]
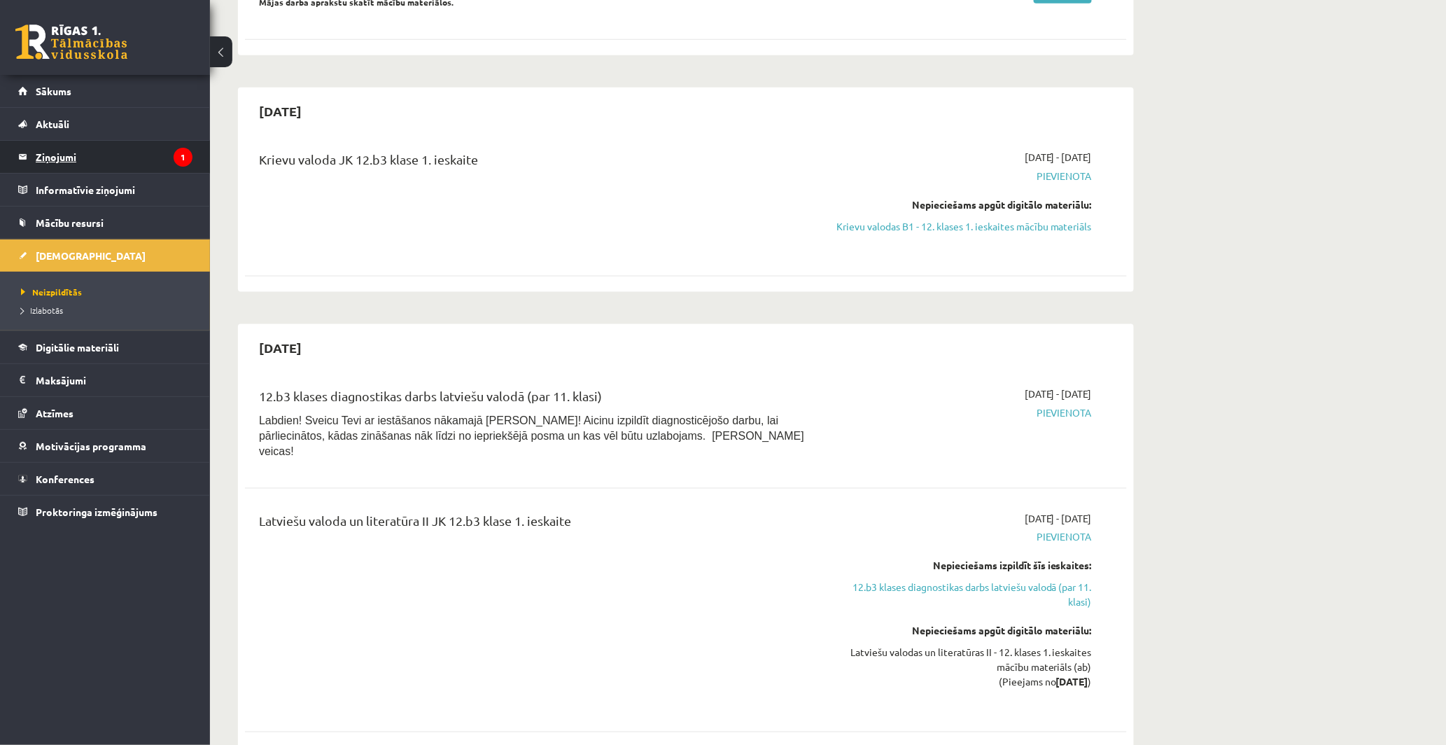
click at [94, 162] on legend "Ziņojumi 1" at bounding box center [114, 157] width 157 height 32
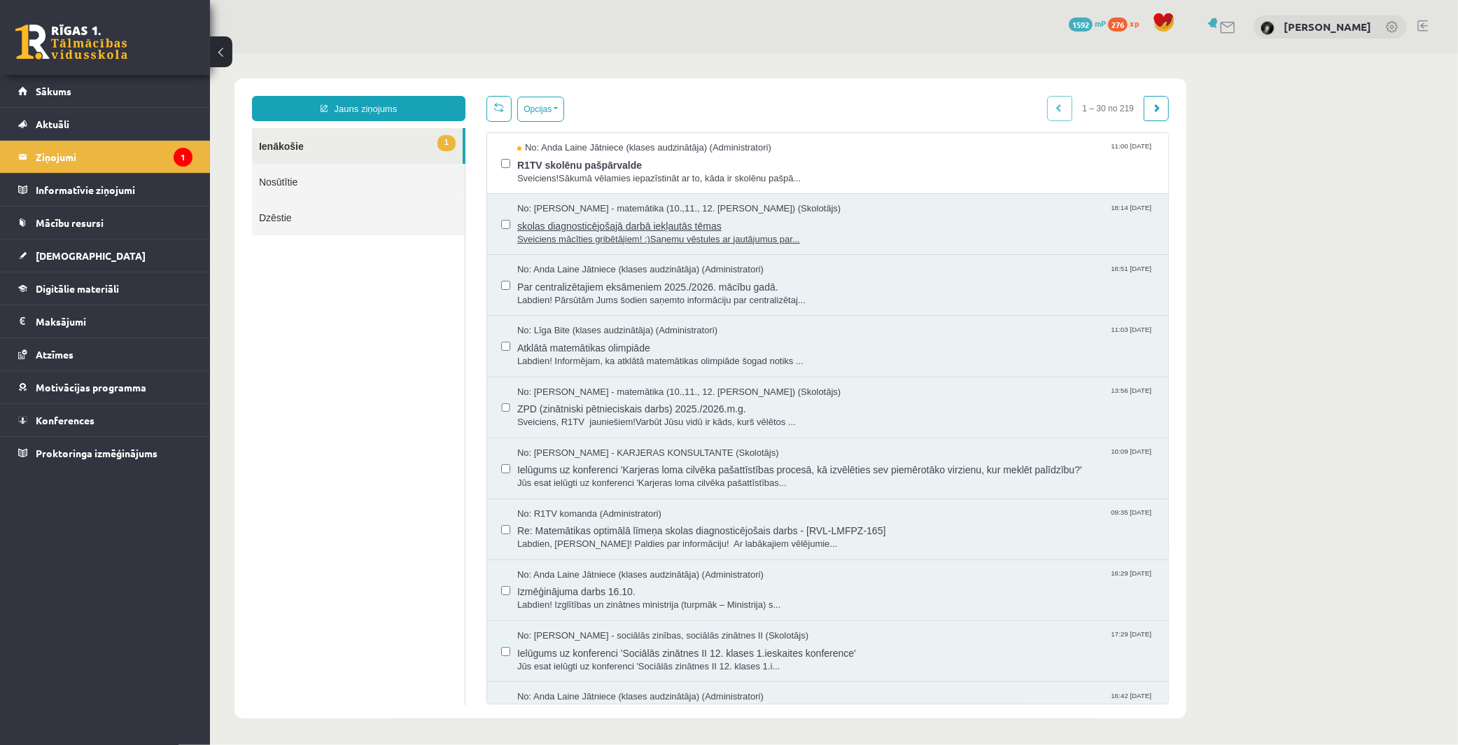
click at [644, 223] on span "skolas diagnosticējošajā darbā iekļautās tēmas" at bounding box center [835, 223] width 637 height 17
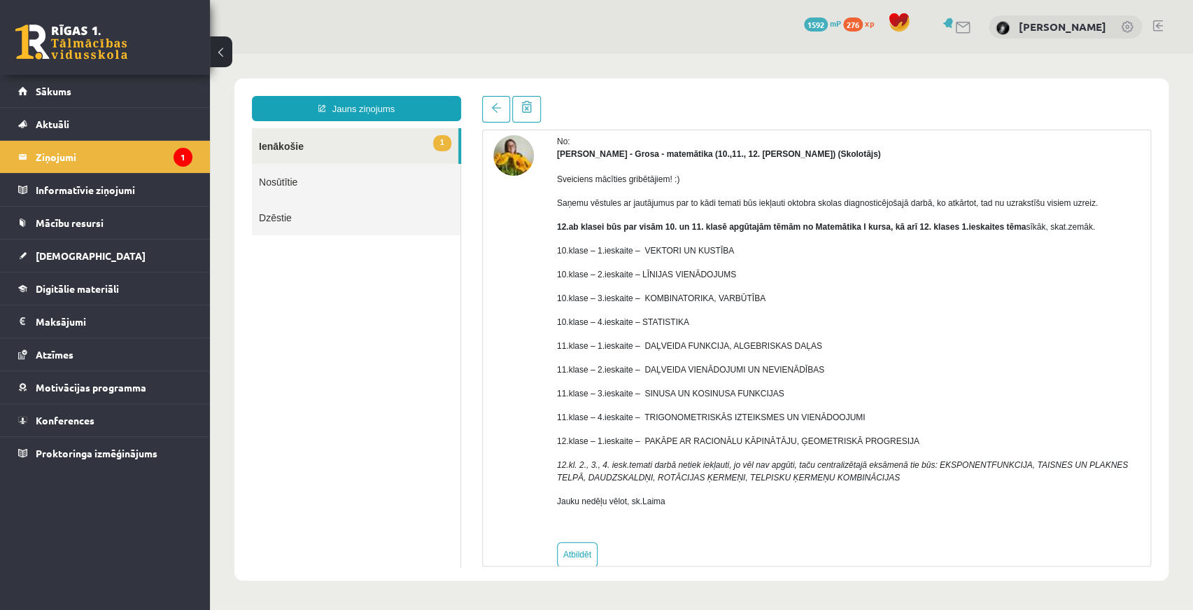
scroll to position [83, 0]
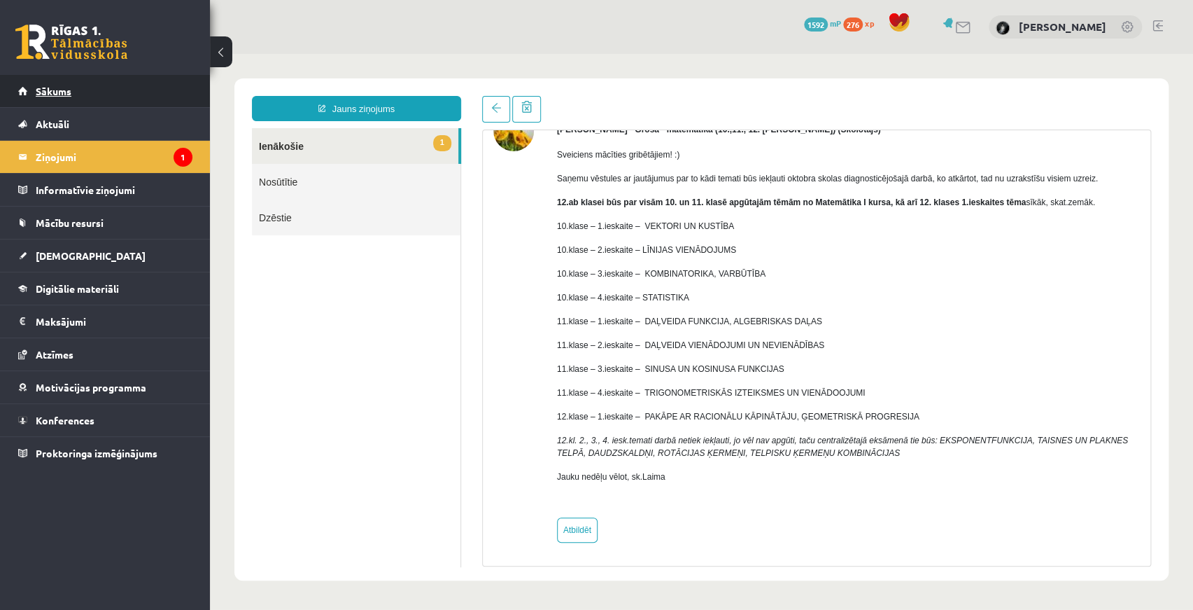
click at [79, 93] on link "Sākums" at bounding box center [105, 91] width 174 height 32
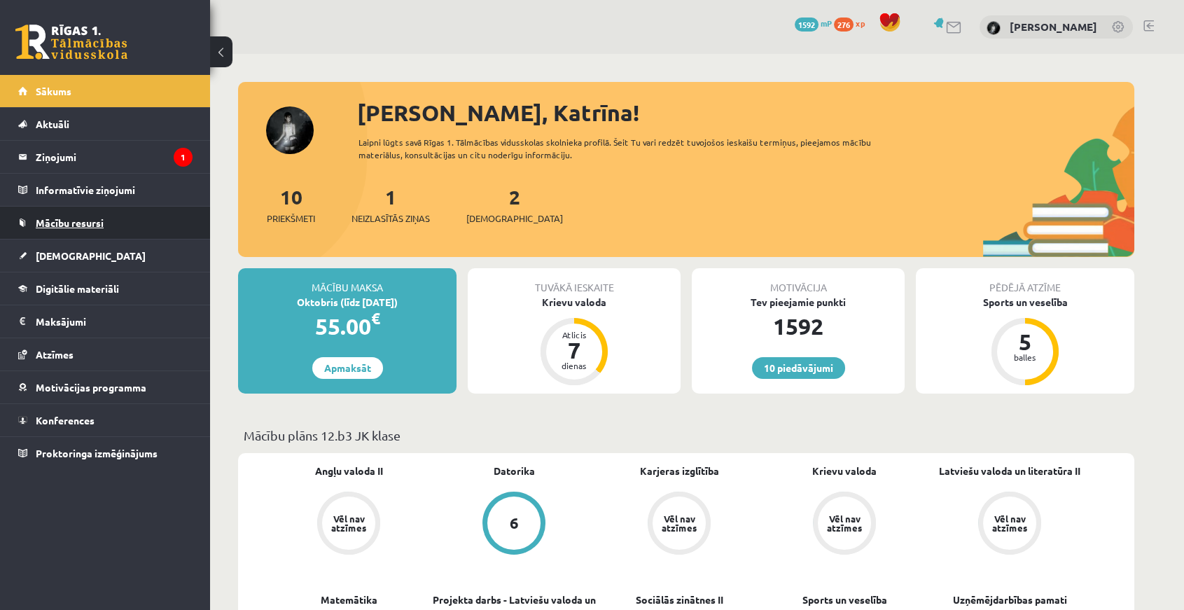
click at [99, 221] on span "Mācību resursi" at bounding box center [70, 222] width 68 height 13
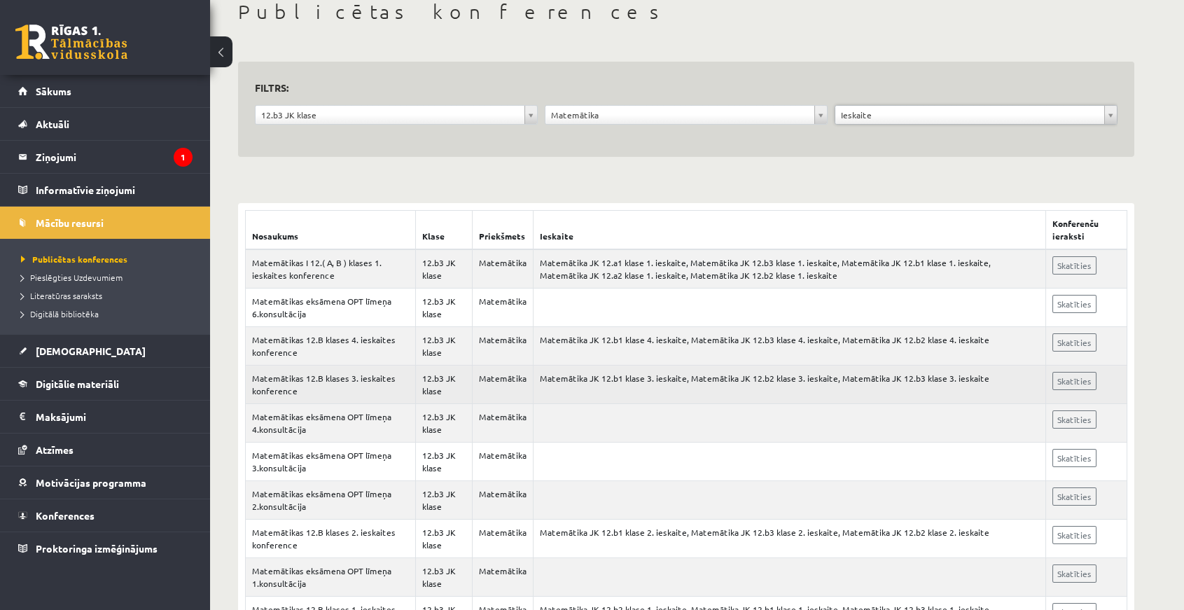
scroll to position [127, 0]
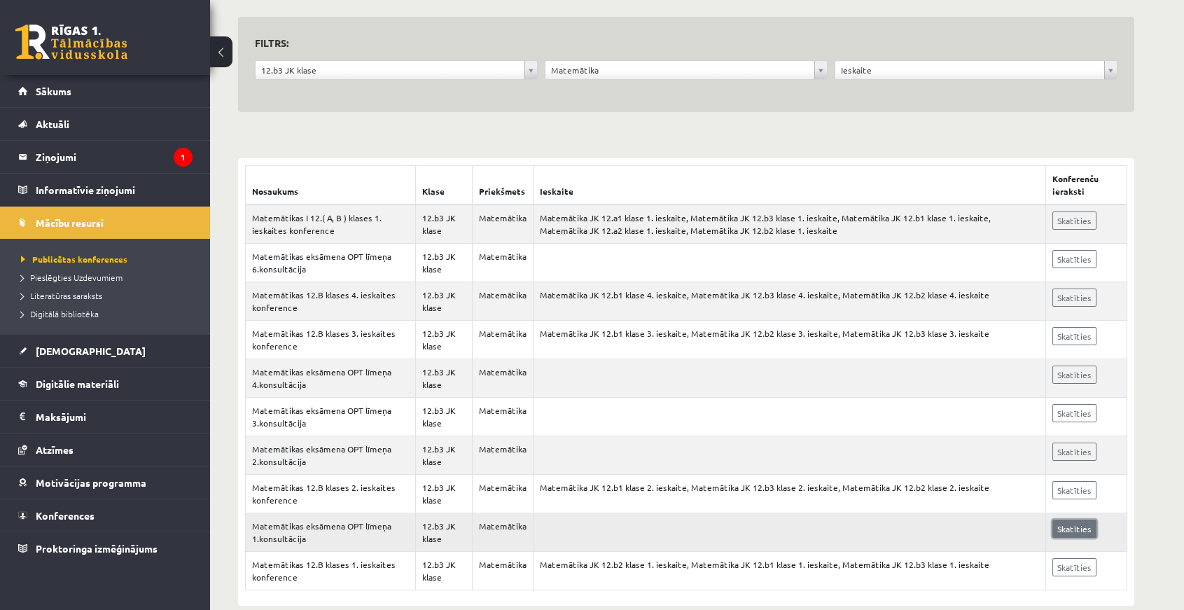
click at [1076, 526] on link "Skatīties" at bounding box center [1074, 528] width 44 height 18
click at [319, 524] on td "Matemātikas eksāmena OPT līmeņa 1.konsultācija" at bounding box center [331, 532] width 170 height 38
click at [441, 529] on td "12.b3 JK klase" at bounding box center [443, 532] width 57 height 38
click at [441, 526] on td "12.b3 JK klase" at bounding box center [443, 532] width 57 height 38
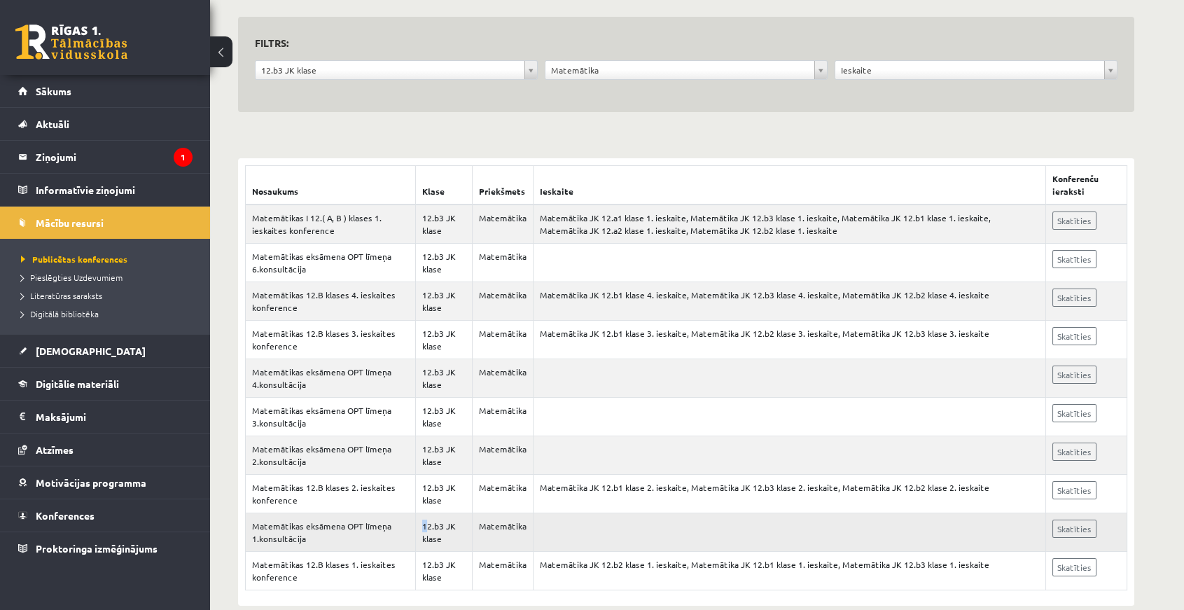
click at [421, 525] on td "12.b3 JK klase" at bounding box center [443, 532] width 57 height 38
click at [590, 532] on td at bounding box center [789, 532] width 512 height 38
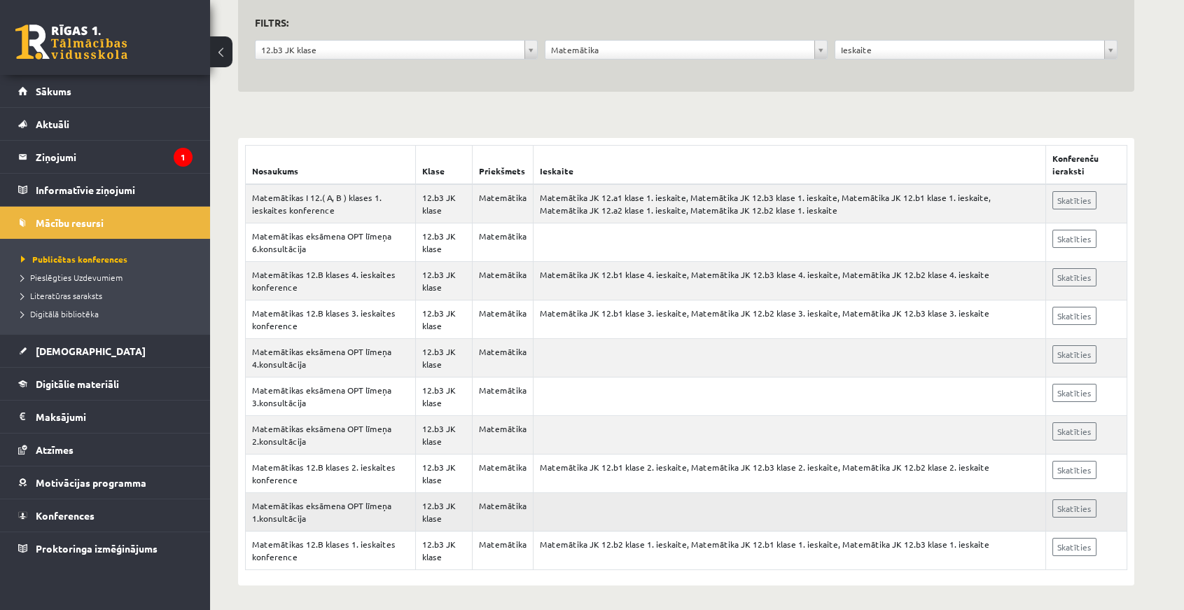
scroll to position [149, 0]
click at [61, 157] on legend "Ziņojumi 1" at bounding box center [114, 157] width 157 height 32
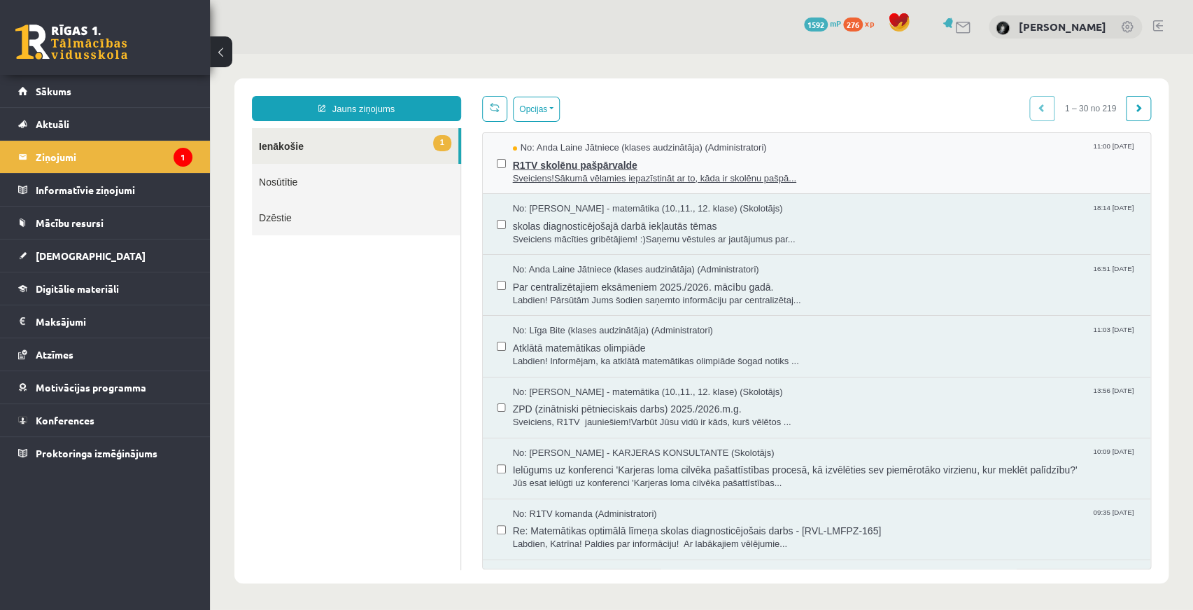
click at [580, 169] on span "R1TV skolēnu pašpārvalde" at bounding box center [825, 163] width 624 height 17
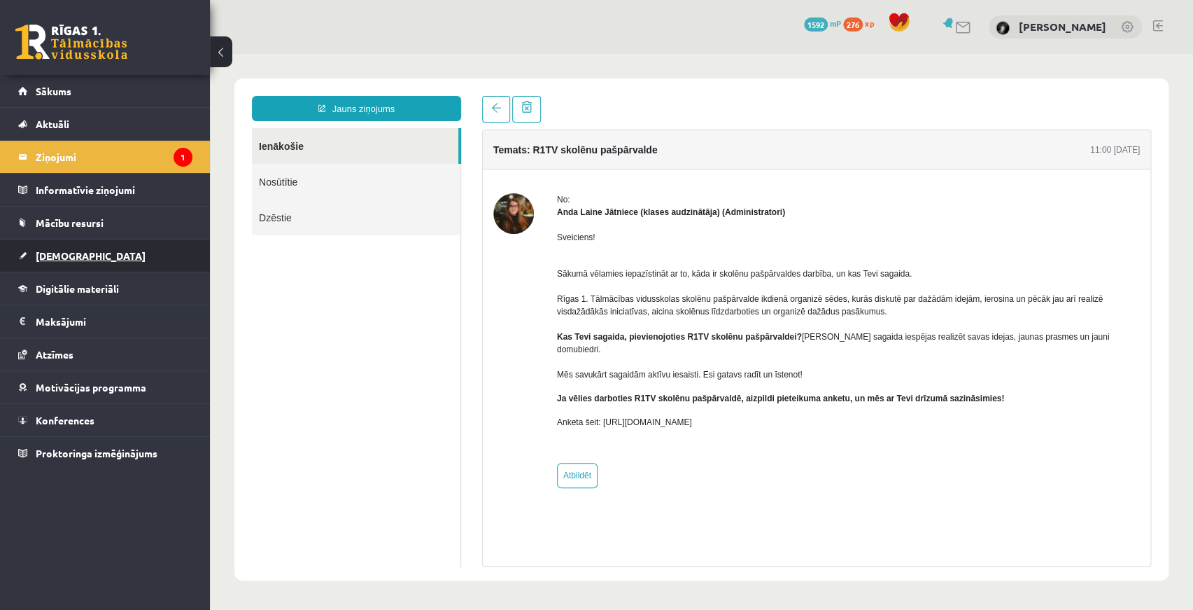
click at [100, 260] on link "[DEMOGRAPHIC_DATA]" at bounding box center [105, 255] width 174 height 32
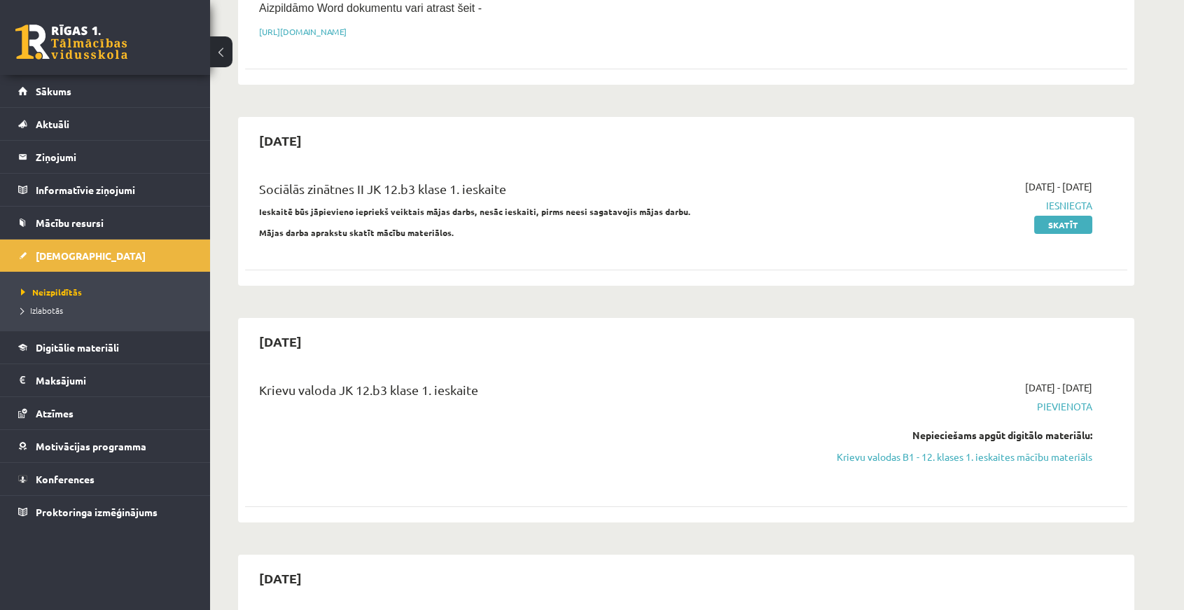
scroll to position [318, 0]
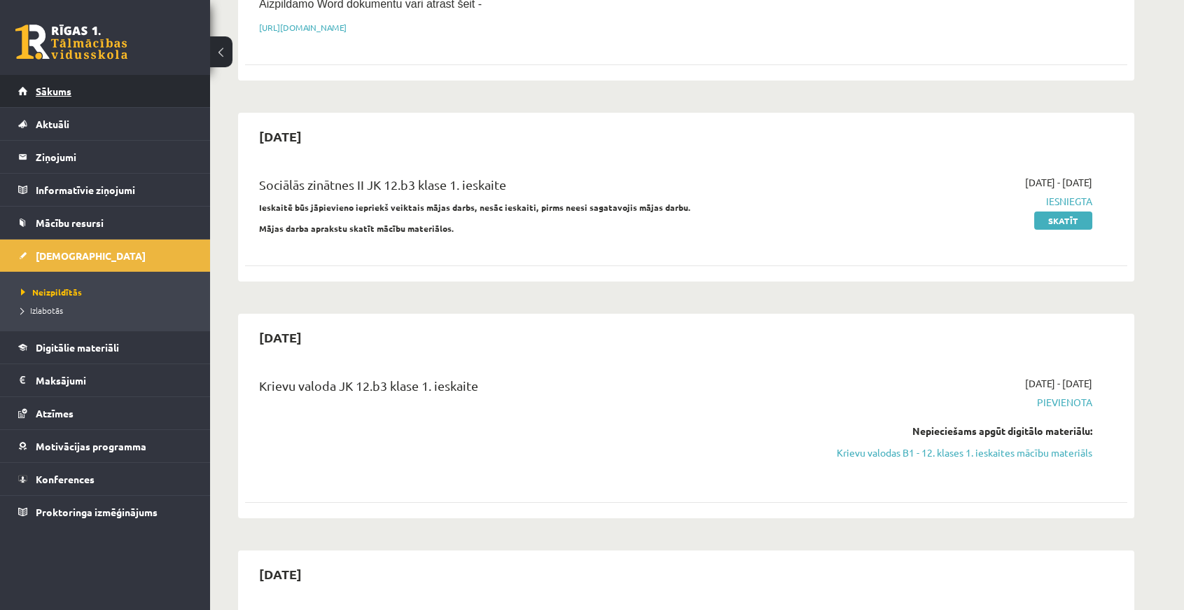
click at [54, 90] on span "Sākums" at bounding box center [54, 91] width 36 height 13
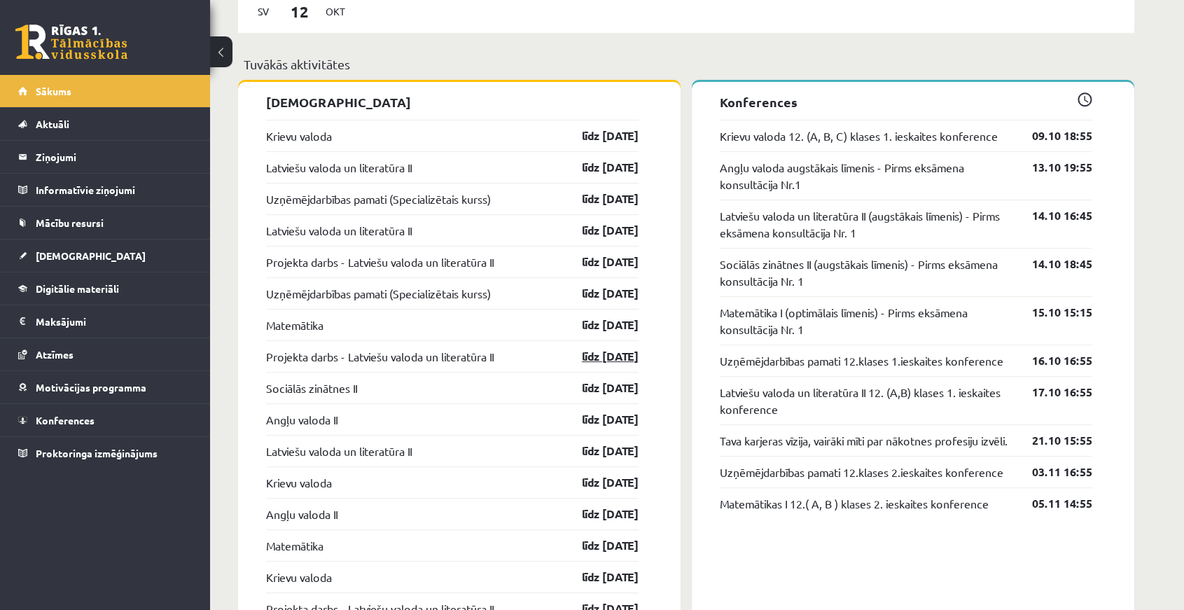
scroll to position [1145, 0]
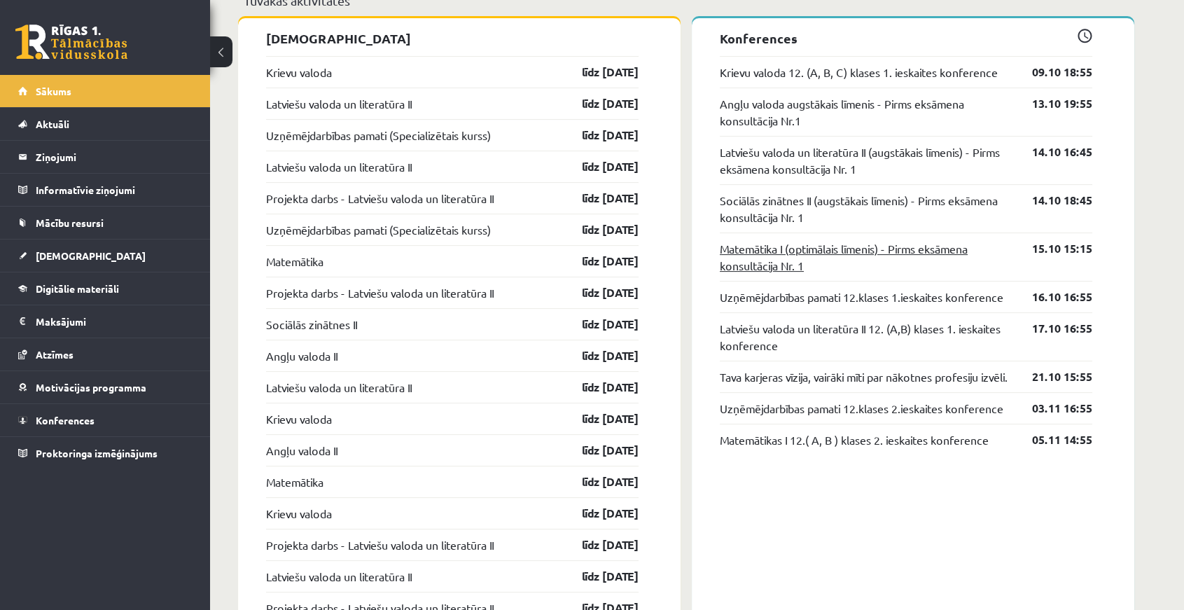
click at [738, 263] on link "Matemātika I (optimālais līmenis) - Pirms eksāmena konsultācija Nr. 1" at bounding box center [864, 257] width 291 height 34
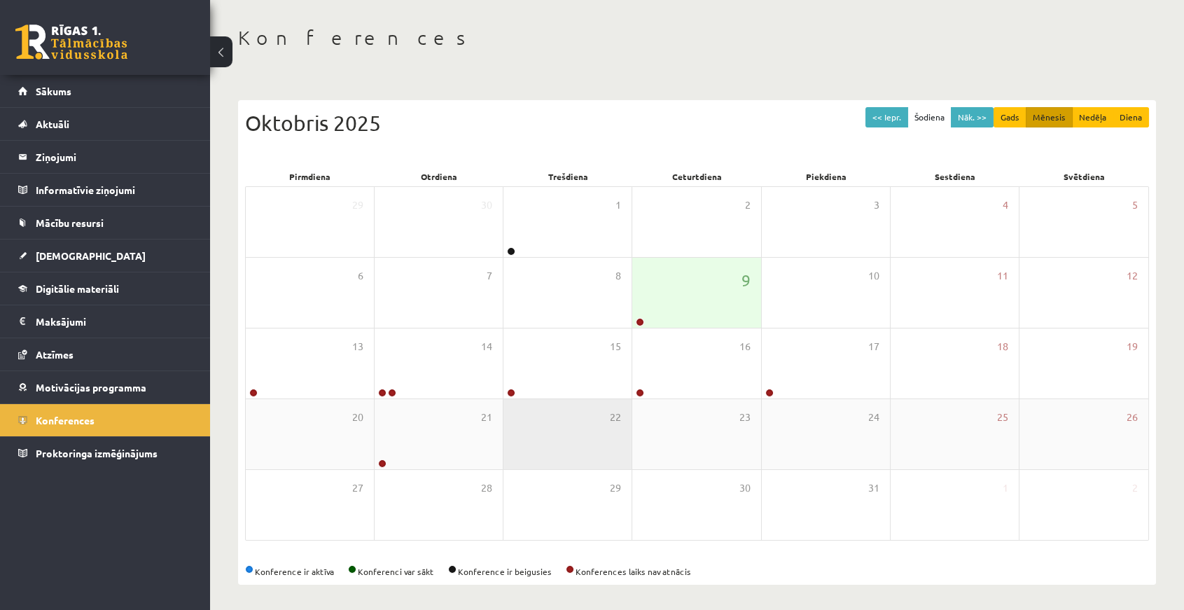
scroll to position [59, 0]
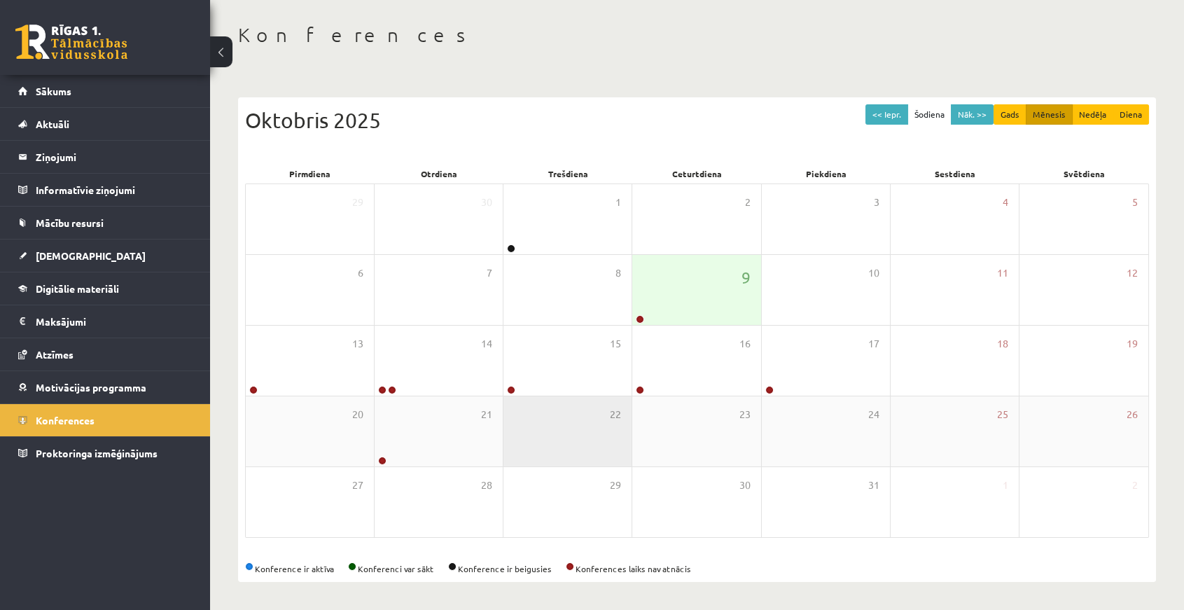
click at [574, 398] on div "22" at bounding box center [567, 431] width 128 height 70
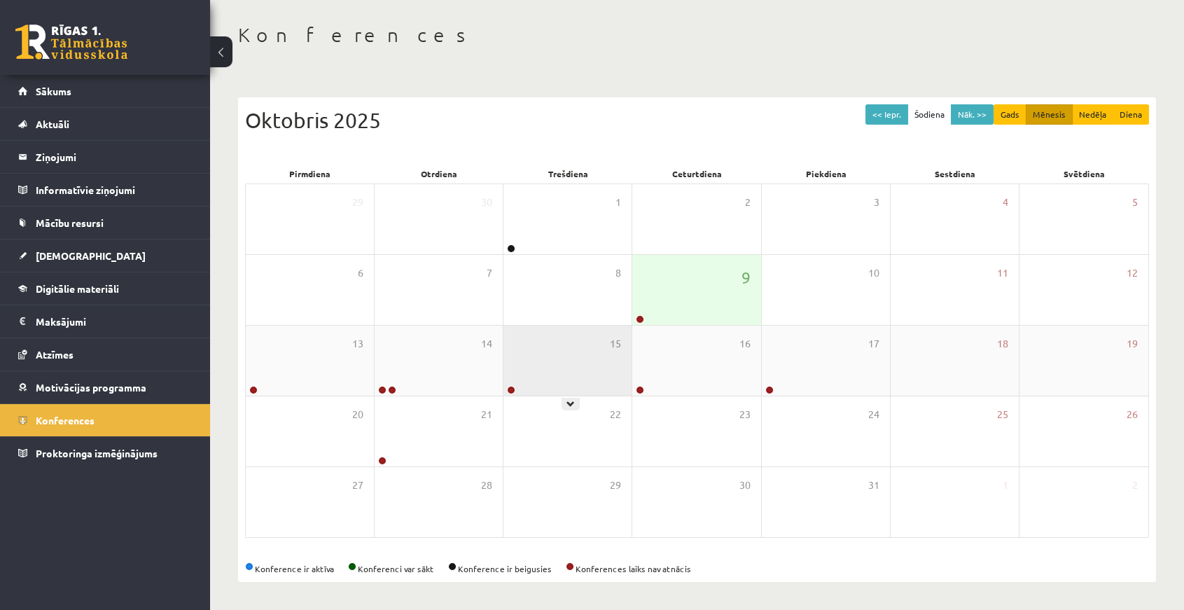
click at [560, 369] on div "15" at bounding box center [567, 360] width 128 height 70
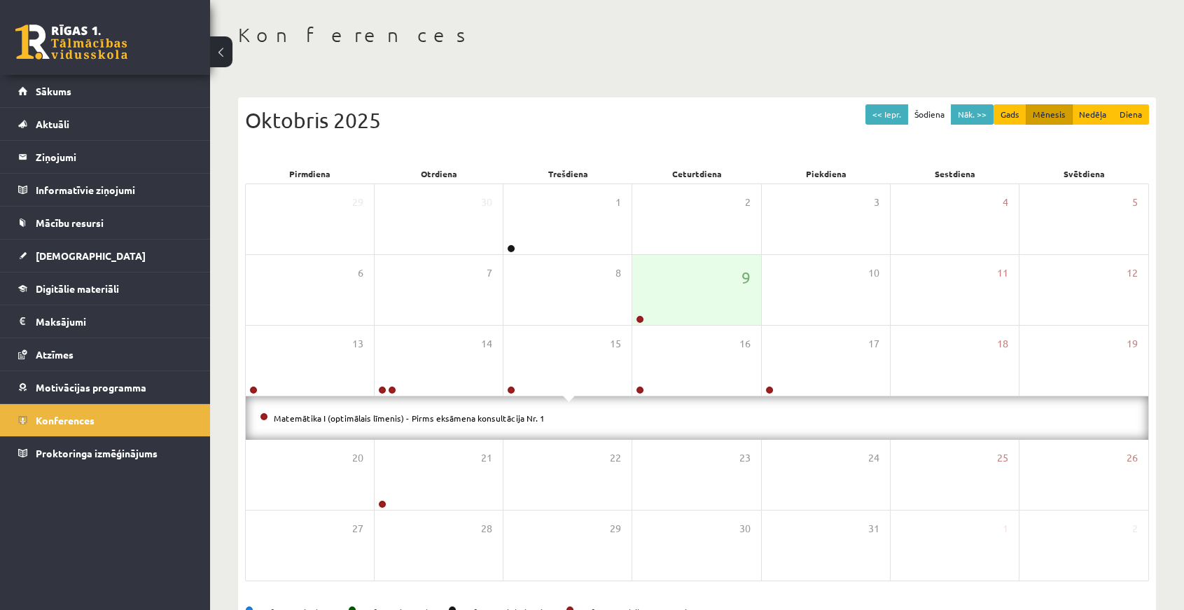
click at [476, 426] on div "Matemātika I (optimālais līmenis) - Pirms eksāmena konsultācija Nr. 1" at bounding box center [697, 417] width 902 height 43
click at [474, 422] on li "Matemātika I (optimālais līmenis) - Pirms eksāmena konsultācija Nr. 1" at bounding box center [697, 417] width 874 height 15
click at [474, 416] on link "Matemātika I (optimālais līmenis) - Pirms eksāmena konsultācija Nr. 1" at bounding box center [409, 417] width 271 height 11
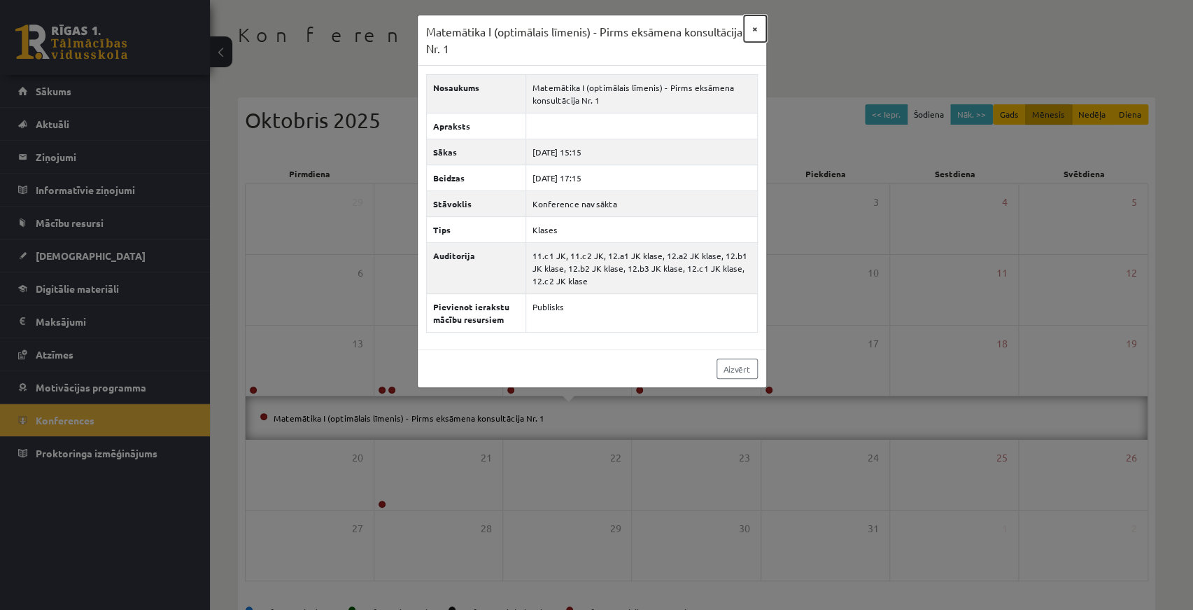
click at [744, 27] on button "×" at bounding box center [755, 28] width 22 height 27
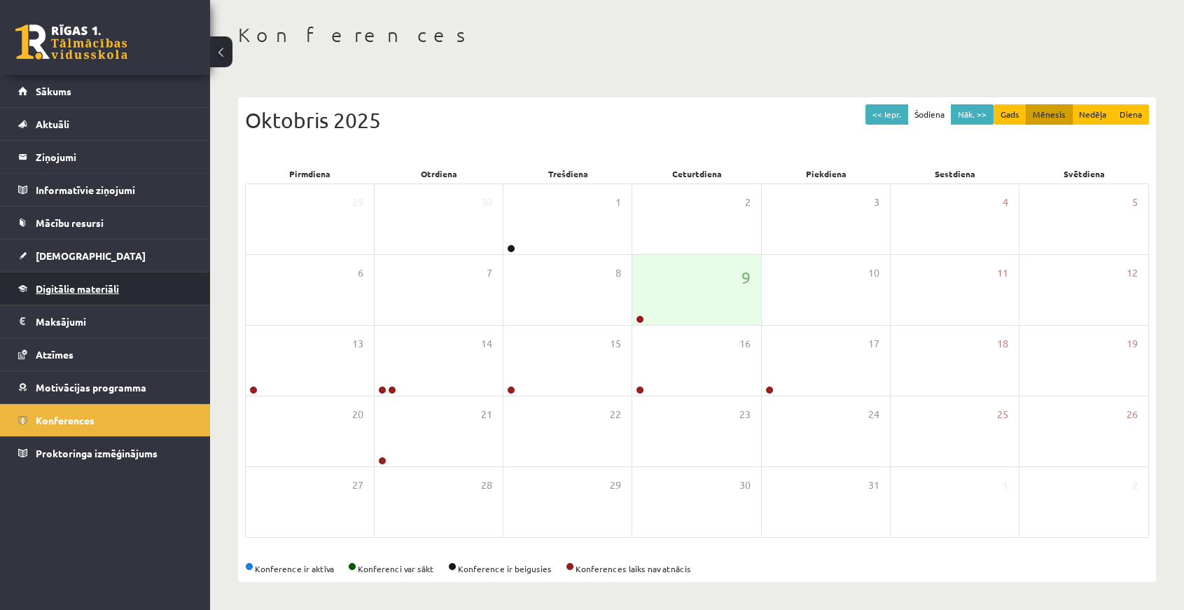
click at [74, 296] on link "Digitālie materiāli" at bounding box center [105, 288] width 174 height 32
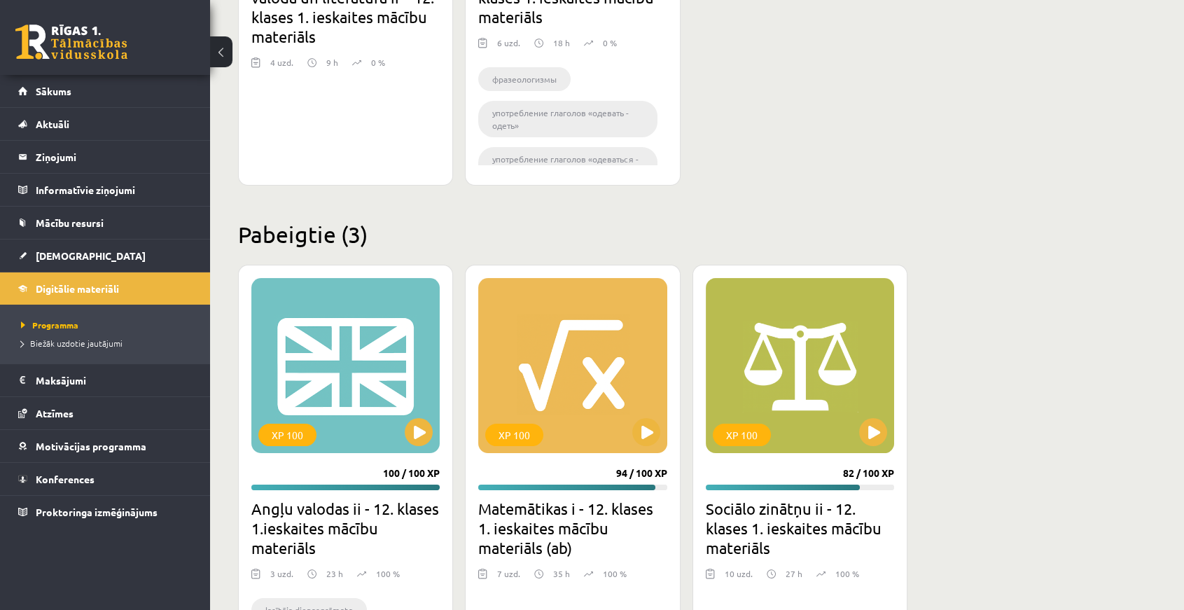
scroll to position [695, 0]
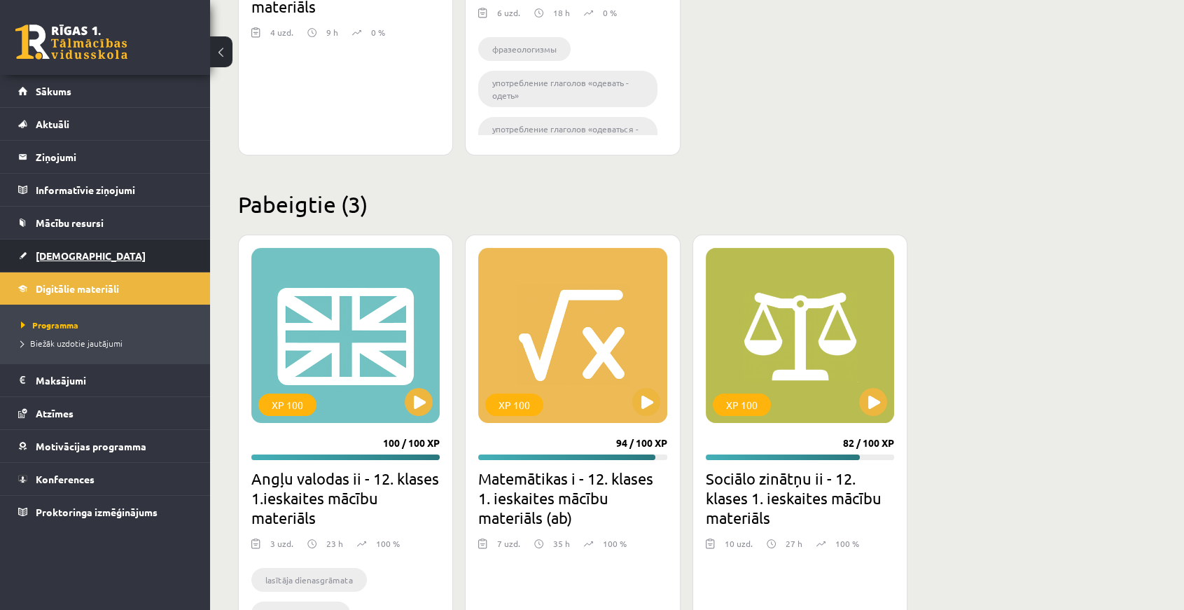
click at [71, 260] on link "[DEMOGRAPHIC_DATA]" at bounding box center [105, 255] width 174 height 32
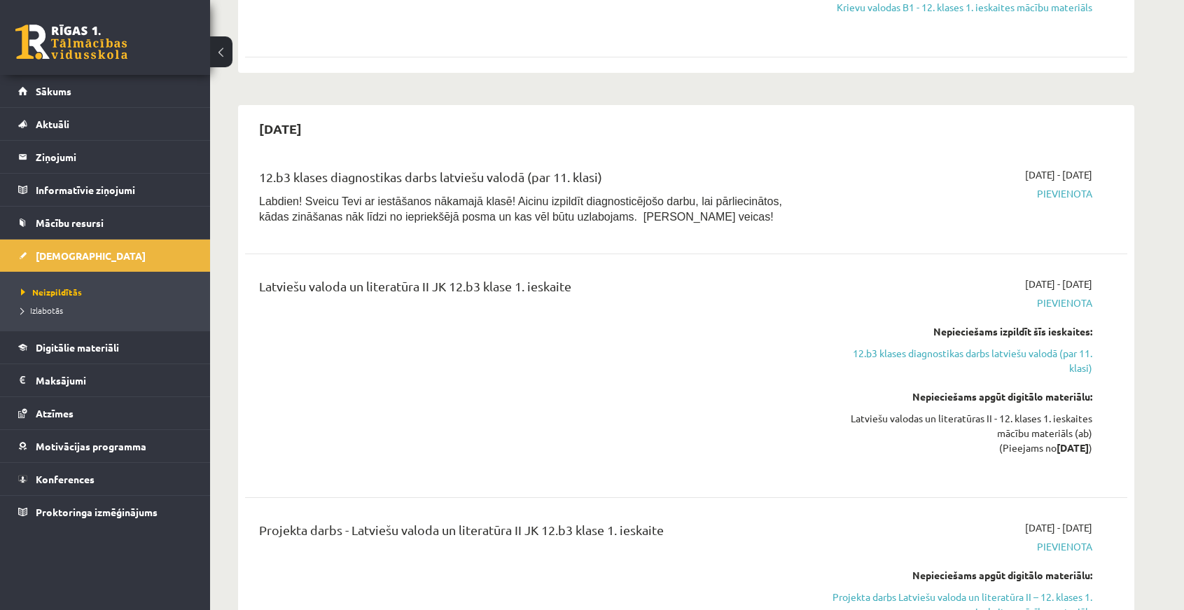
scroll to position [763, 0]
click at [99, 227] on span "Mācību resursi" at bounding box center [70, 222] width 68 height 13
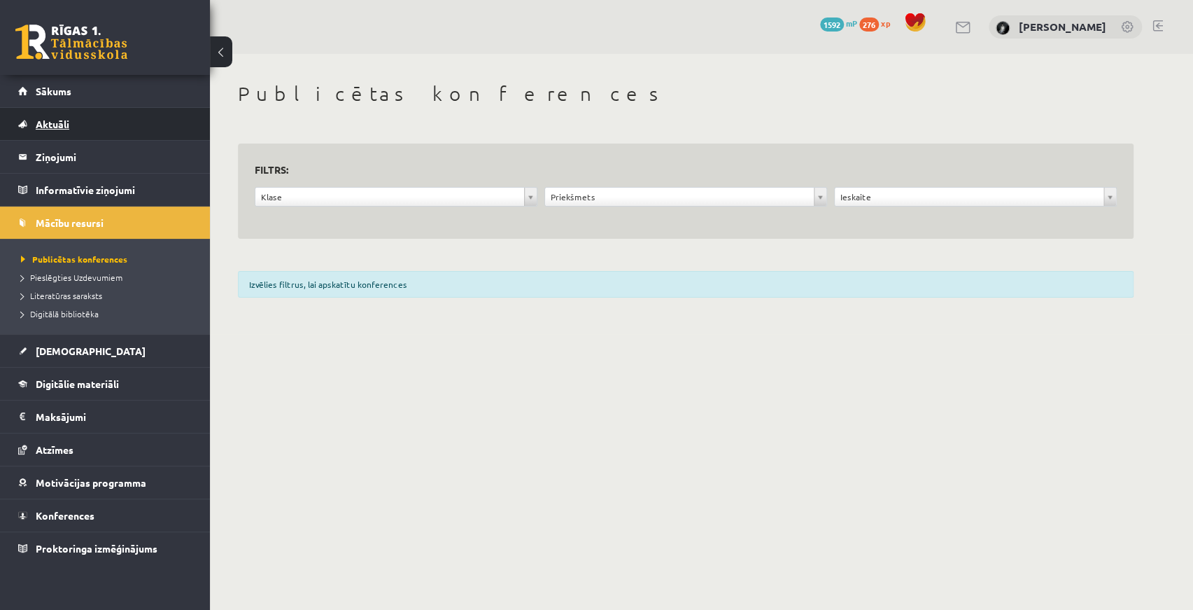
click at [74, 133] on link "Aktuāli" at bounding box center [105, 124] width 174 height 32
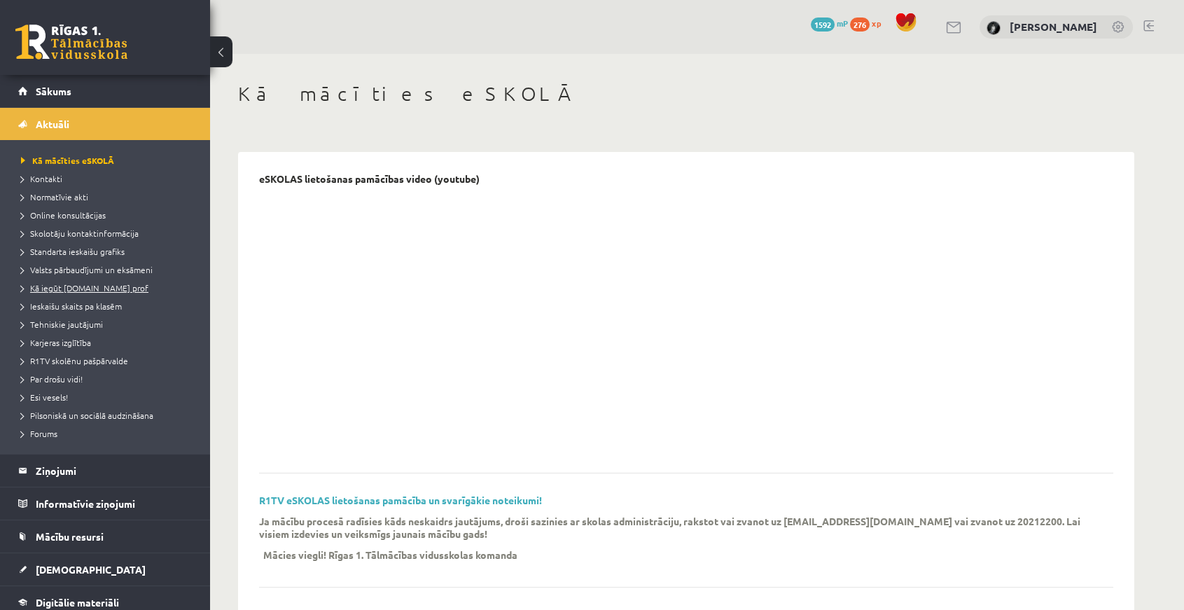
click at [91, 286] on span "Kā iegūt [DOMAIN_NAME] prof" at bounding box center [84, 287] width 127 height 11
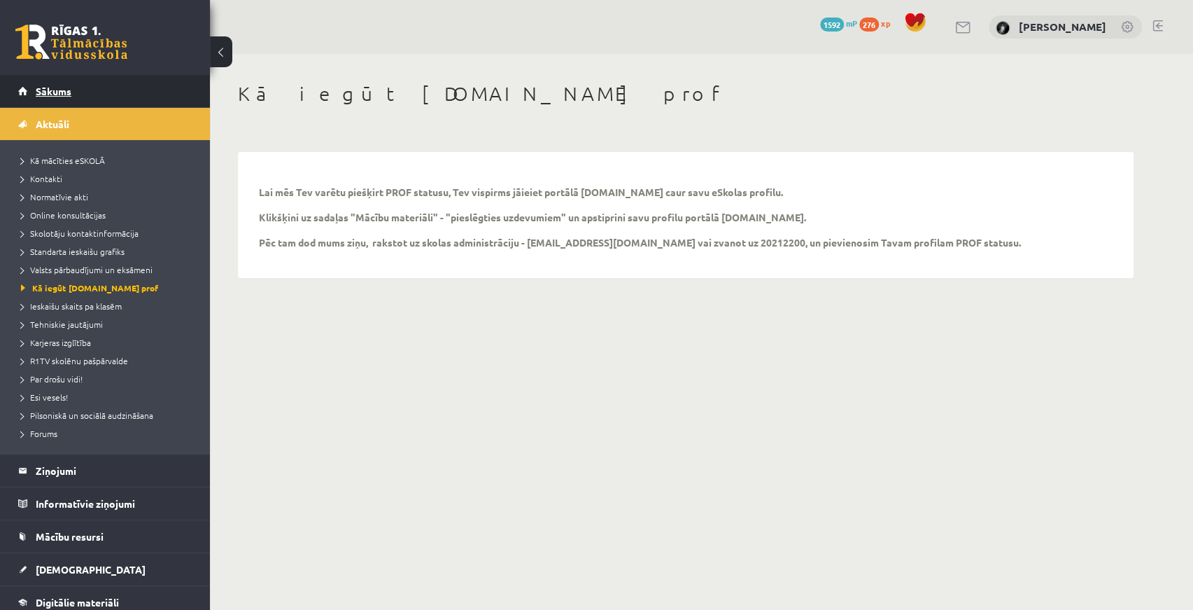
click at [62, 85] on span "Sākums" at bounding box center [54, 91] width 36 height 13
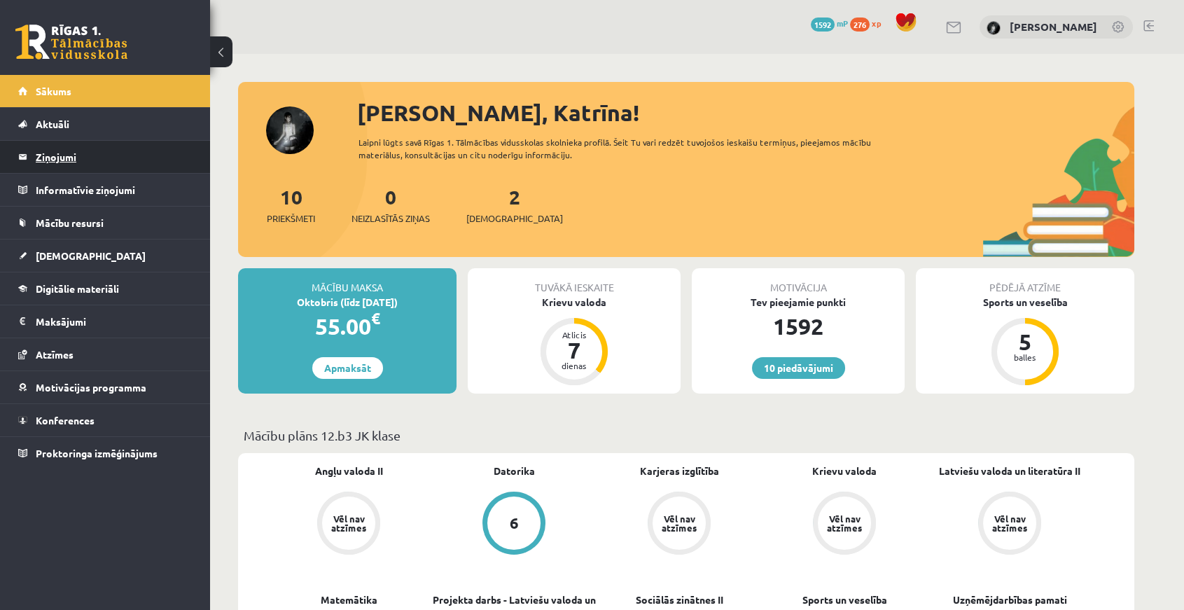
click at [80, 148] on legend "Ziņojumi 0" at bounding box center [114, 157] width 157 height 32
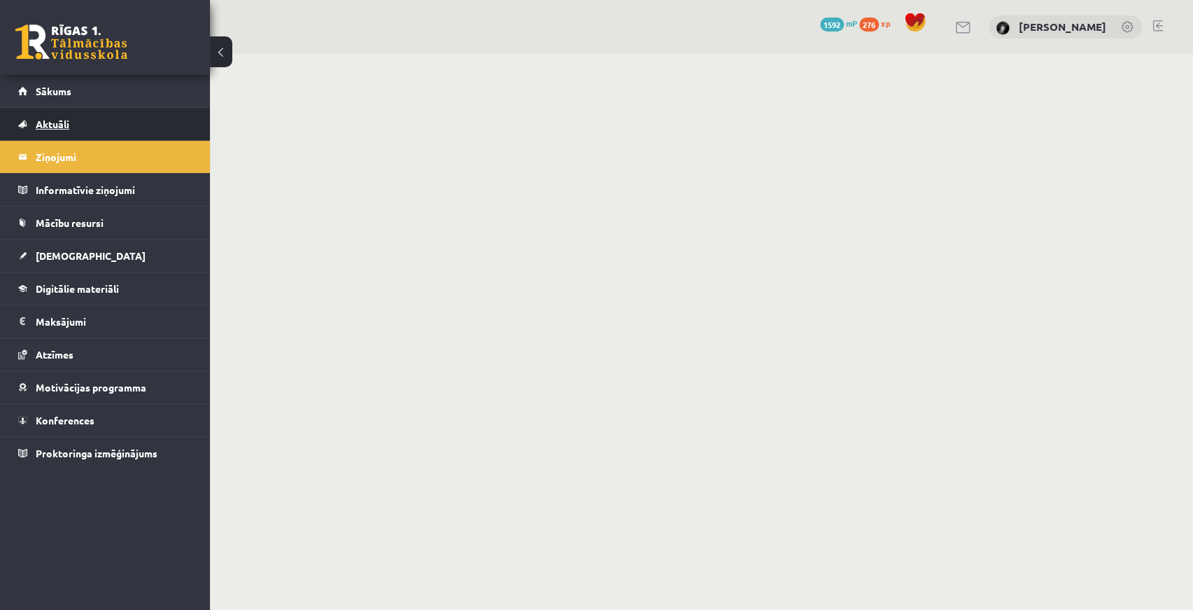
click at [72, 129] on link "Aktuāli" at bounding box center [105, 124] width 174 height 32
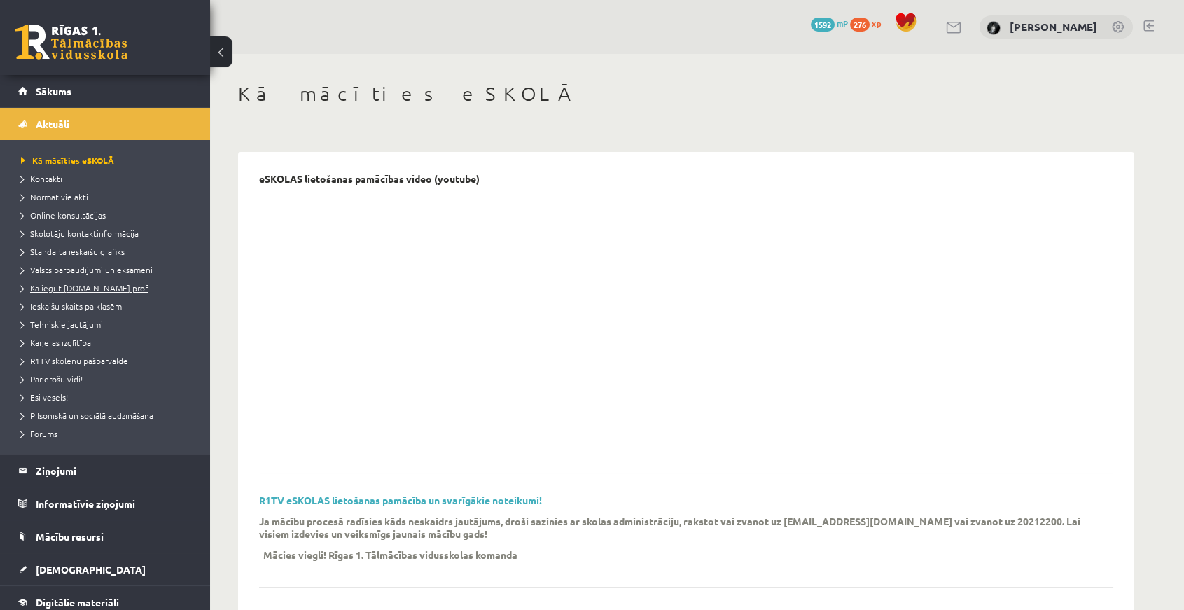
click at [89, 285] on span "Kā iegūt [DOMAIN_NAME] prof" at bounding box center [84, 287] width 127 height 11
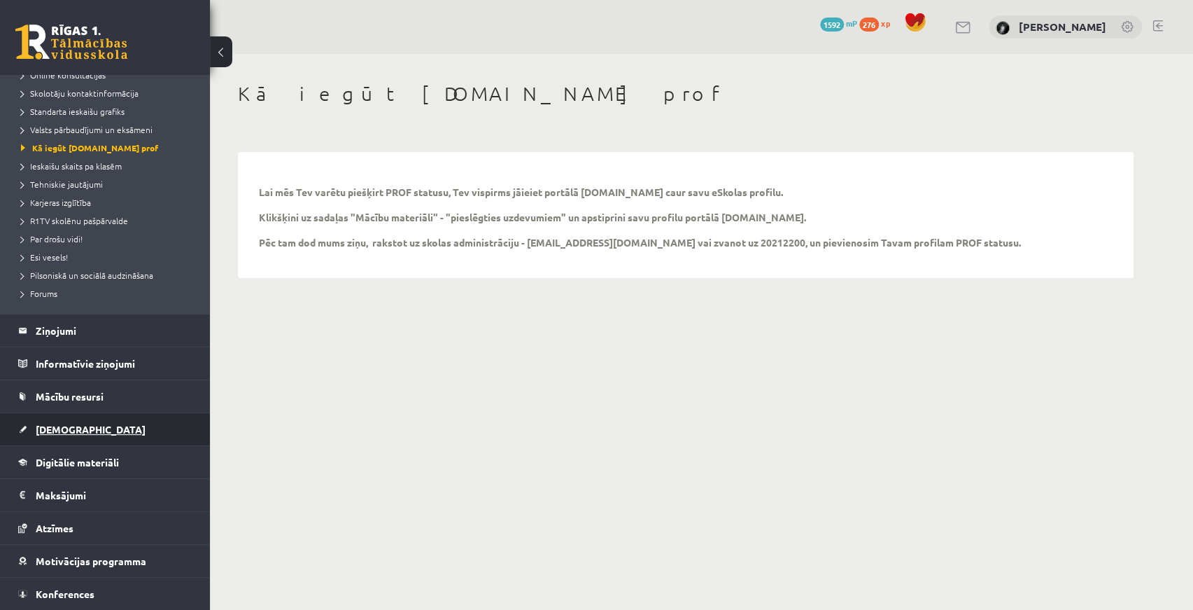
scroll to position [171, 0]
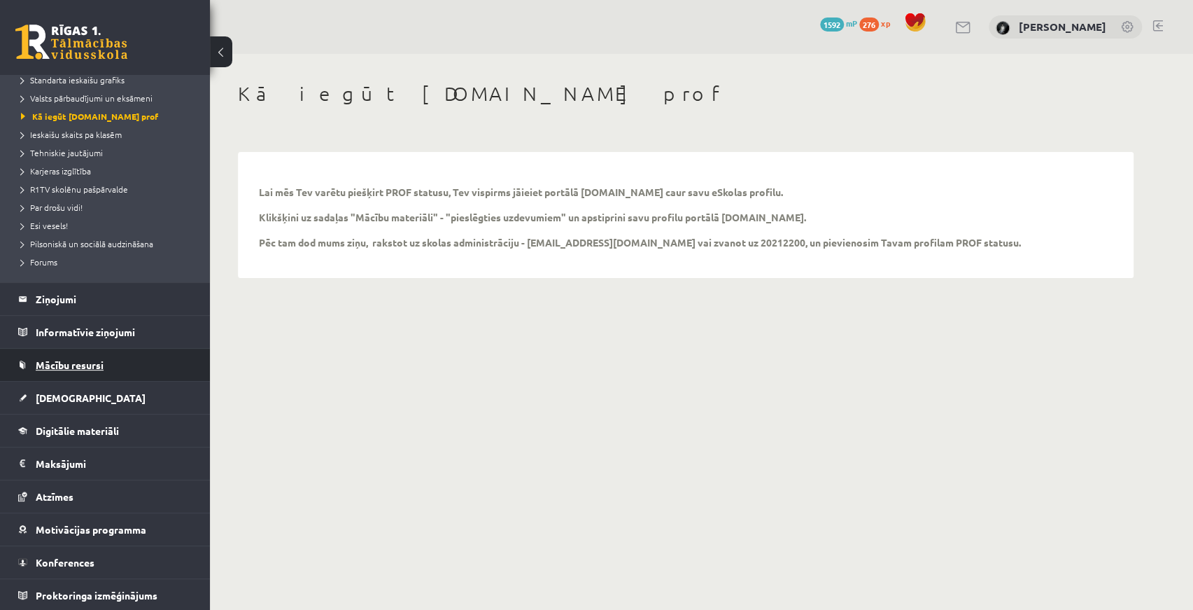
click at [36, 364] on span "Mācību resursi" at bounding box center [70, 364] width 68 height 13
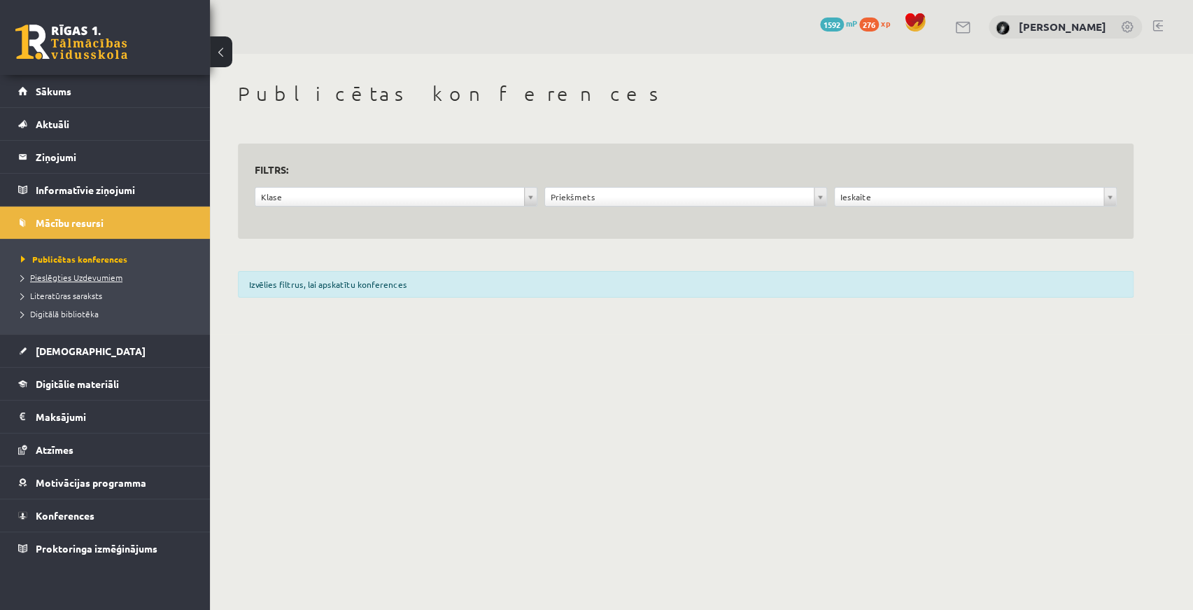
click at [97, 274] on span "Pieslēgties Uzdevumiem" at bounding box center [71, 277] width 101 height 11
click at [101, 274] on span "Pieslēgties Uzdevumiem" at bounding box center [76, 277] width 111 height 11
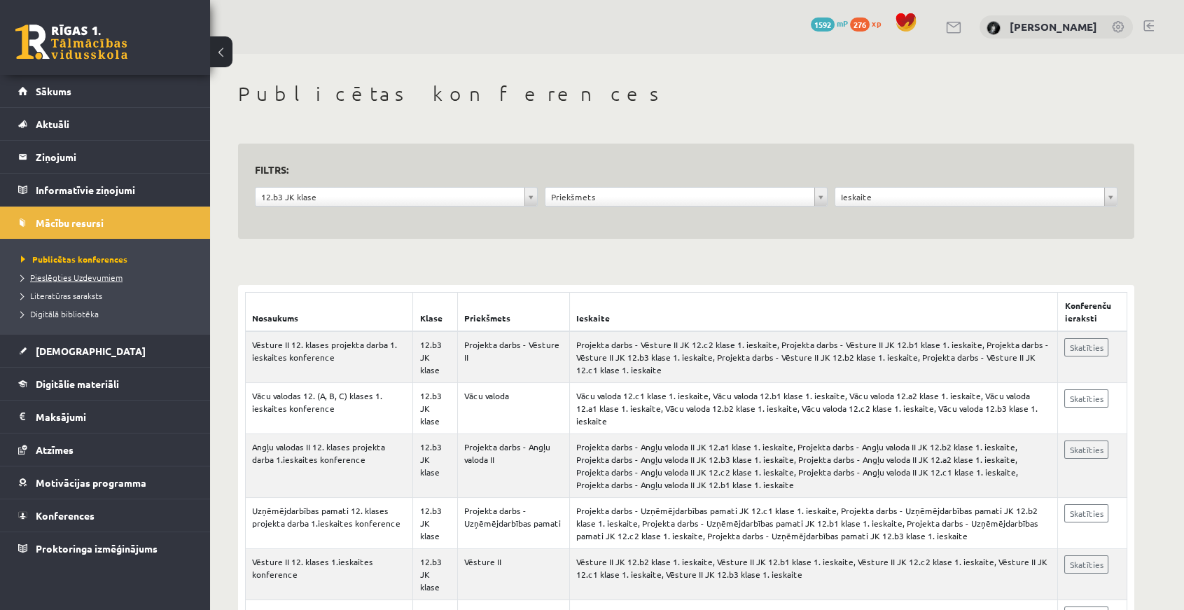
click at [78, 276] on span "Pieslēgties Uzdevumiem" at bounding box center [71, 277] width 101 height 11
click at [88, 274] on span "Pieslēgties Uzdevumiem" at bounding box center [76, 277] width 111 height 11
click at [75, 118] on link "Aktuāli" at bounding box center [105, 124] width 174 height 32
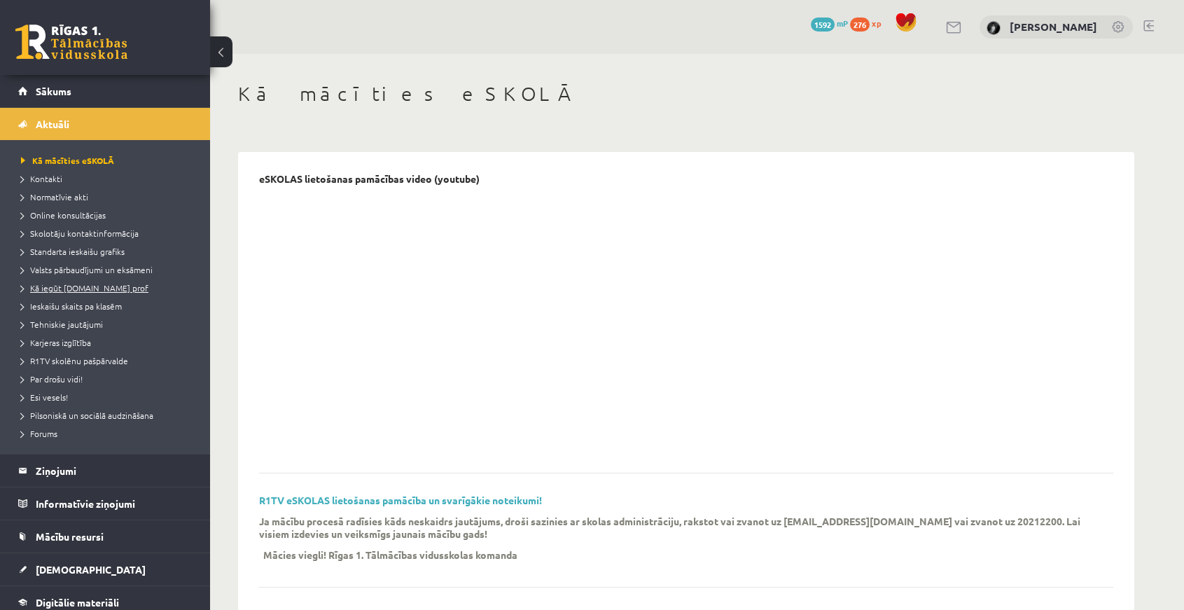
click at [70, 288] on span "Kā iegūt [DOMAIN_NAME] prof" at bounding box center [84, 287] width 127 height 11
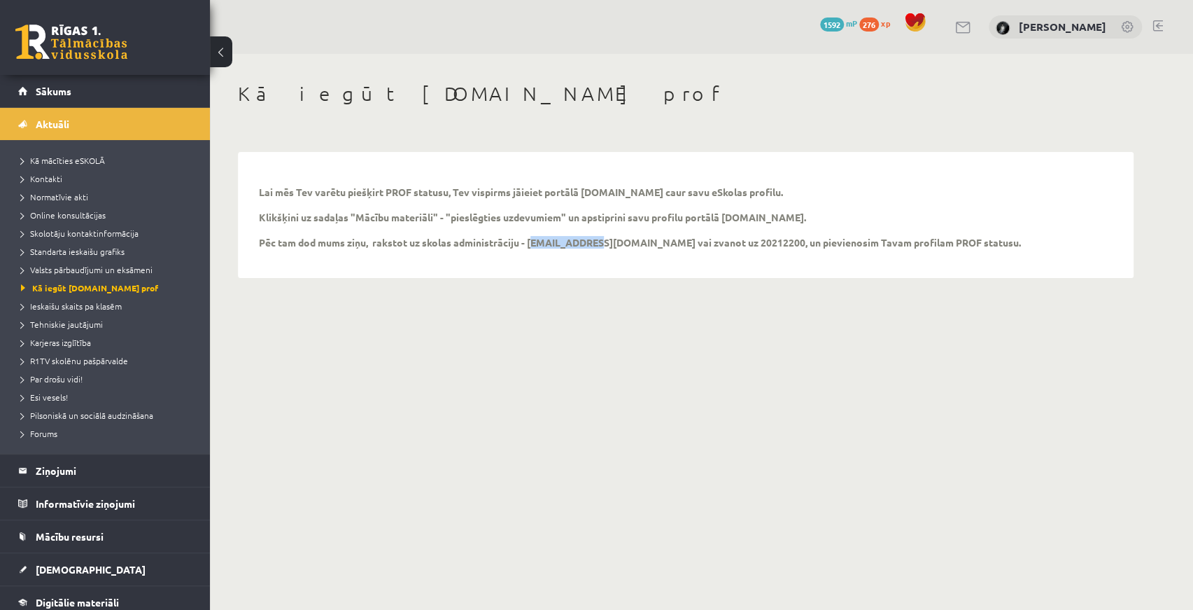
drag, startPoint x: 530, startPoint y: 241, endPoint x: 589, endPoint y: 238, distance: 58.9
click at [589, 238] on p "Lai mēs Tev varētu piešķirt PROF statusu, Tev vispirms jāieiet portālā [DOMAIN_…" at bounding box center [640, 216] width 762 height 63
copy p "[EMAIL_ADDRESS][DOMAIN_NAME]"
click at [545, 243] on p "Lai mēs Tev varētu piešķirt PROF statusu, Tev vispirms jāieiet portālā [DOMAIN_…" at bounding box center [640, 216] width 762 height 63
click at [545, 241] on p "Lai mēs Tev varētu piešķirt PROF statusu, Tev vispirms jāieiet portālā [DOMAIN_…" at bounding box center [640, 216] width 762 height 63
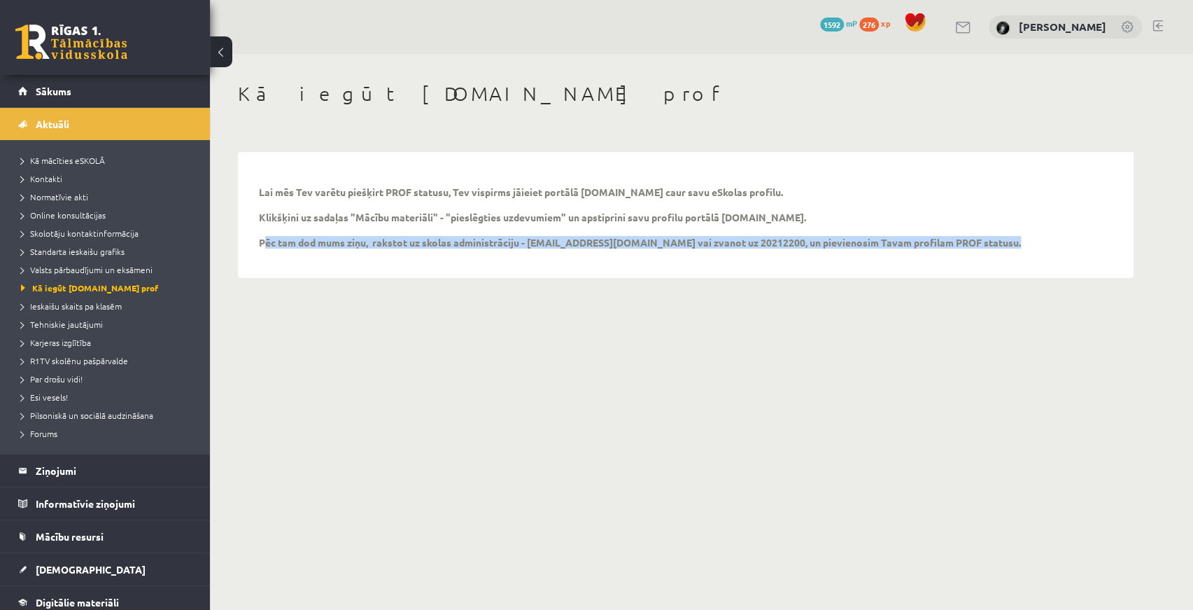
click at [545, 241] on p "Lai mēs Tev varētu piešķirt PROF statusu, Tev vispirms jāieiet portālā [DOMAIN_…" at bounding box center [640, 216] width 762 height 63
click at [547, 239] on p "Lai mēs Tev varētu piešķirt PROF statusu, Tev vispirms jāieiet portālā [DOMAIN_…" at bounding box center [640, 216] width 762 height 63
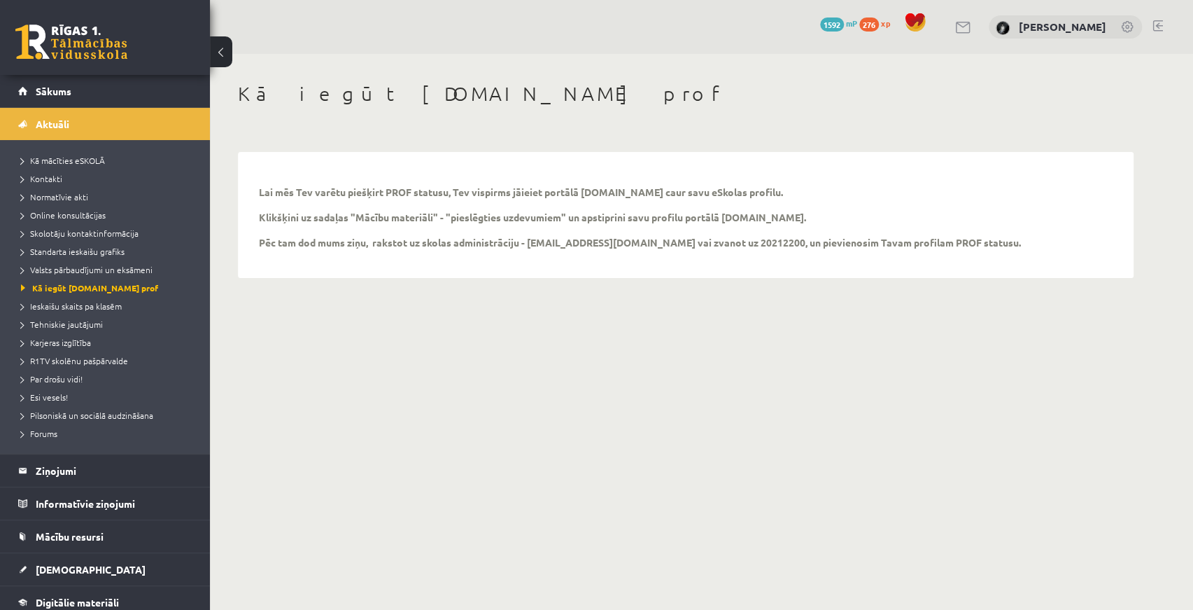
click at [544, 239] on p "Lai mēs Tev varētu piešķirt PROF statusu, Tev vispirms jāieiet portālā [DOMAIN_…" at bounding box center [640, 216] width 762 height 63
click at [534, 241] on p "Lai mēs Tev varētu piešķirt PROF statusu, Tev vispirms jāieiet portālā [DOMAIN_…" at bounding box center [640, 216] width 762 height 63
drag, startPoint x: 530, startPoint y: 241, endPoint x: 588, endPoint y: 241, distance: 58.1
click at [588, 241] on p "Lai mēs Tev varētu piešķirt PROF statusu, Tev vispirms jāieiet portālā [DOMAIN_…" at bounding box center [640, 216] width 762 height 63
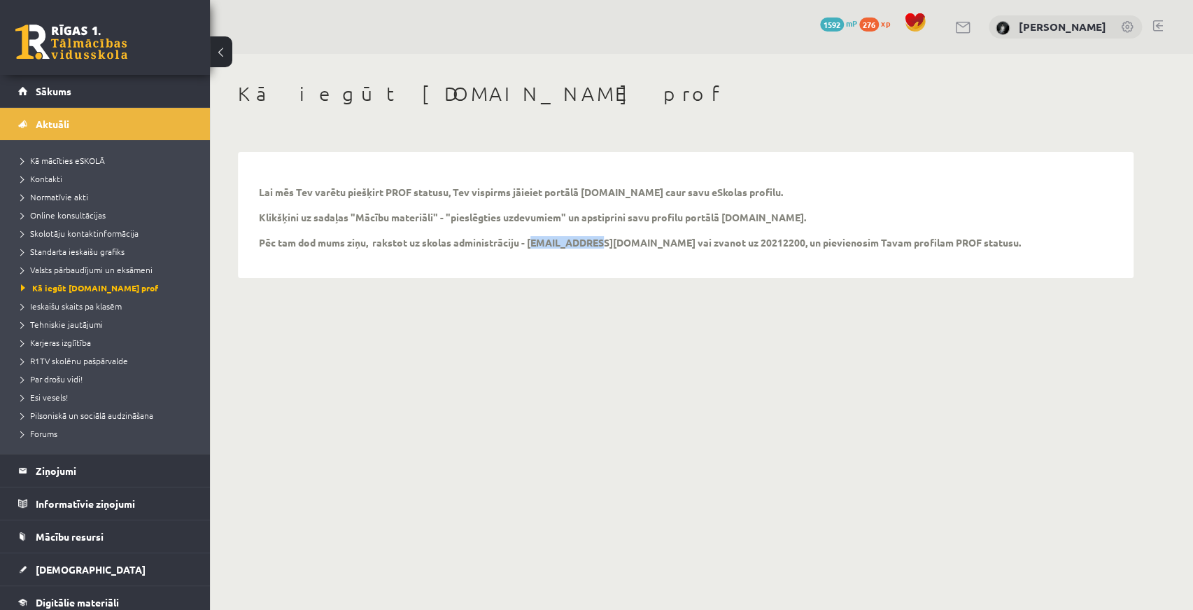
copy p "[EMAIL_ADDRESS][DOMAIN_NAME]"
